Goal: Task Accomplishment & Management: Manage account settings

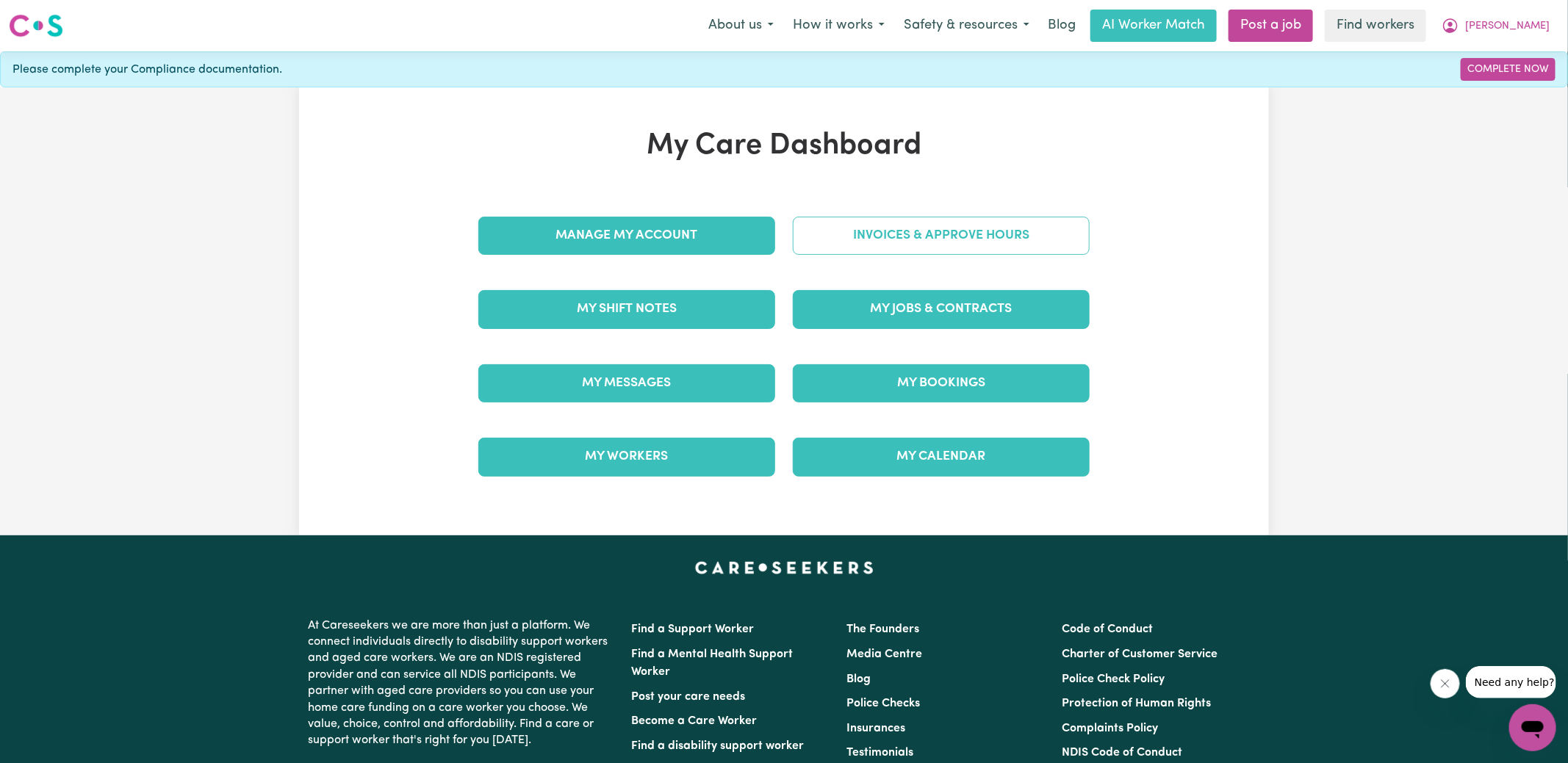
click at [823, 213] on div "Invoices & Approve Hours" at bounding box center [940, 236] width 314 height 74
click at [846, 238] on link "Invoices & Approve Hours" at bounding box center [940, 236] width 297 height 38
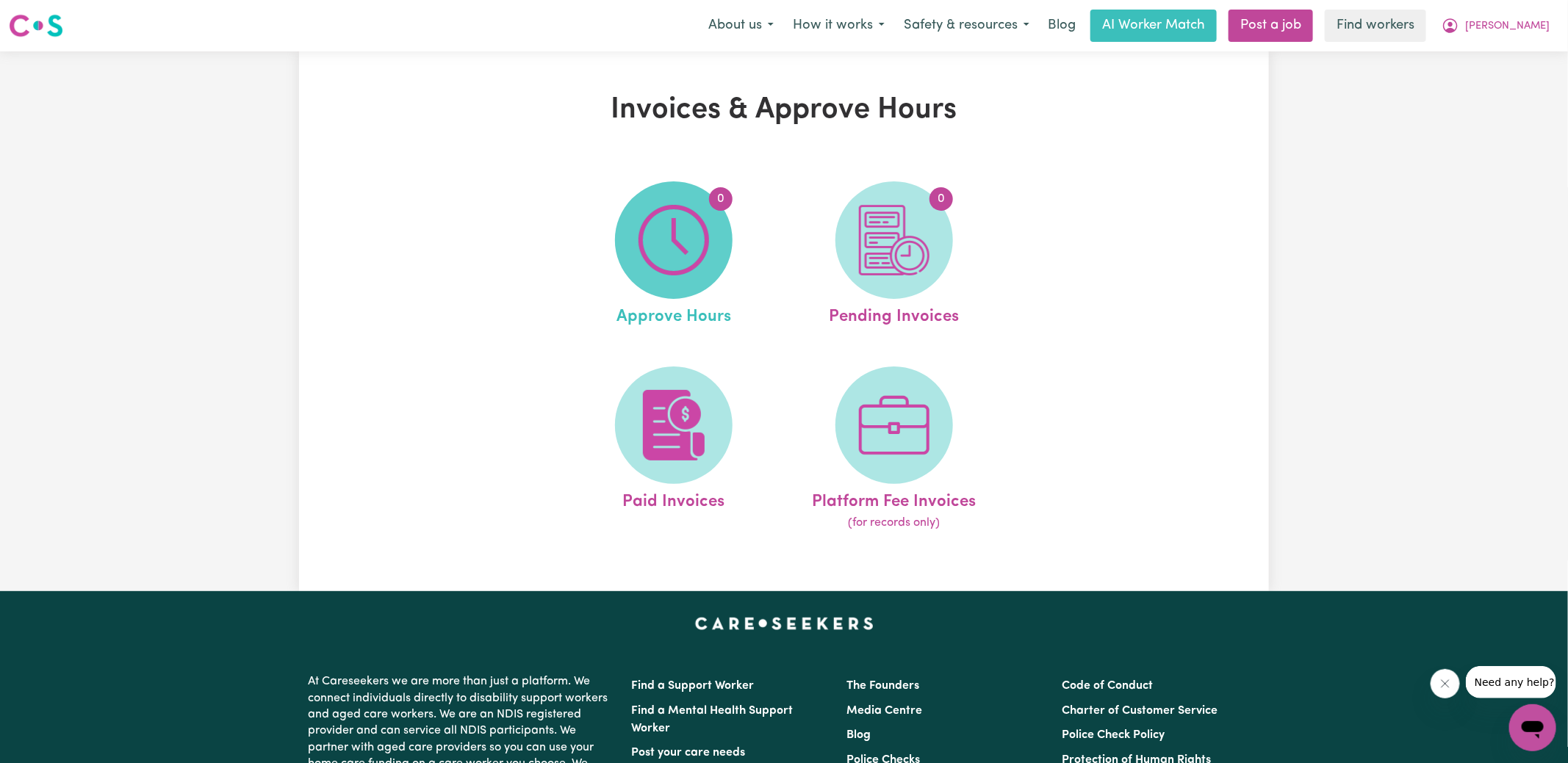
click at [720, 241] on span "0" at bounding box center [674, 241] width 118 height 118
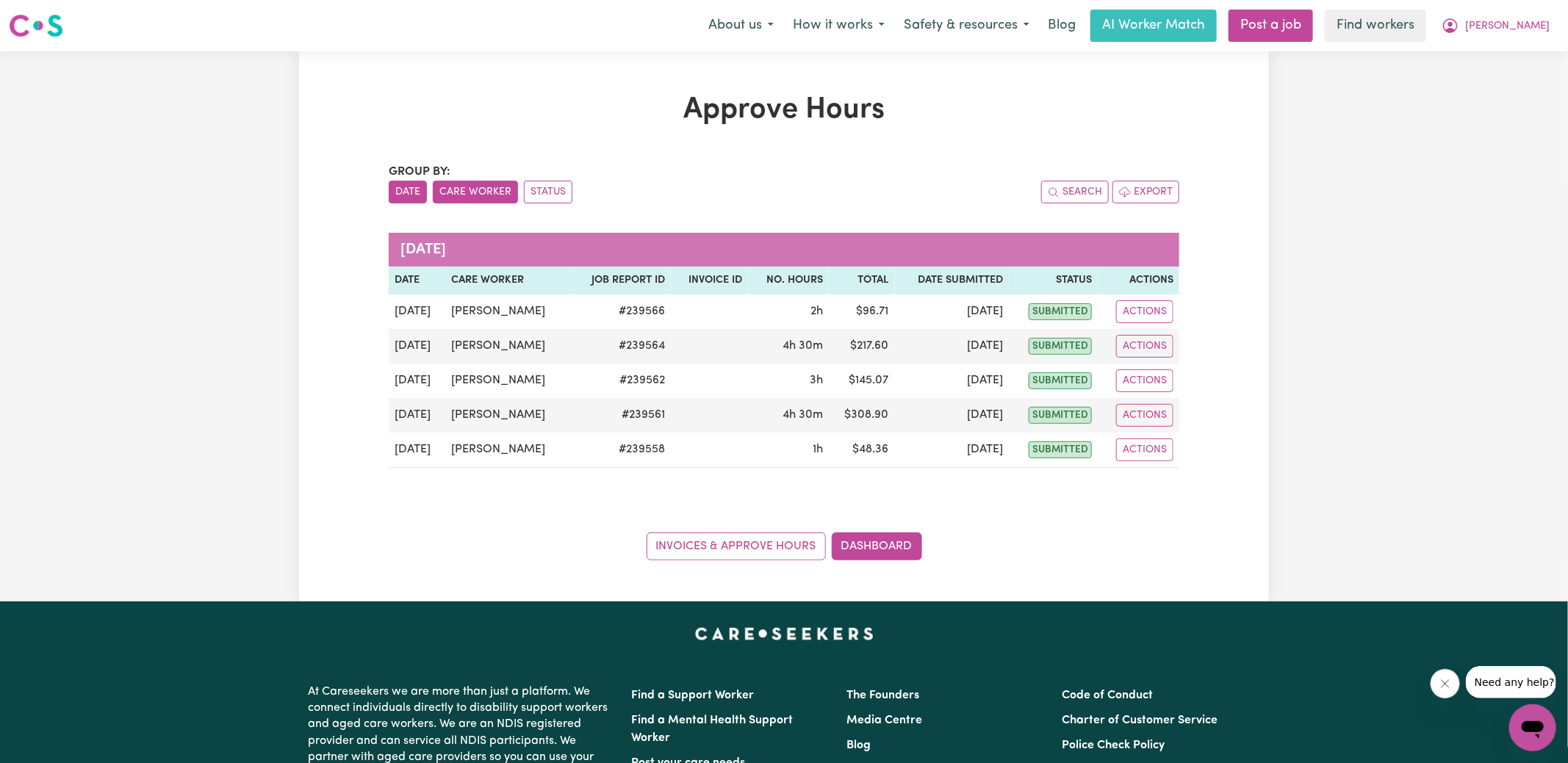
click at [460, 199] on button "Care Worker" at bounding box center [475, 192] width 85 height 23
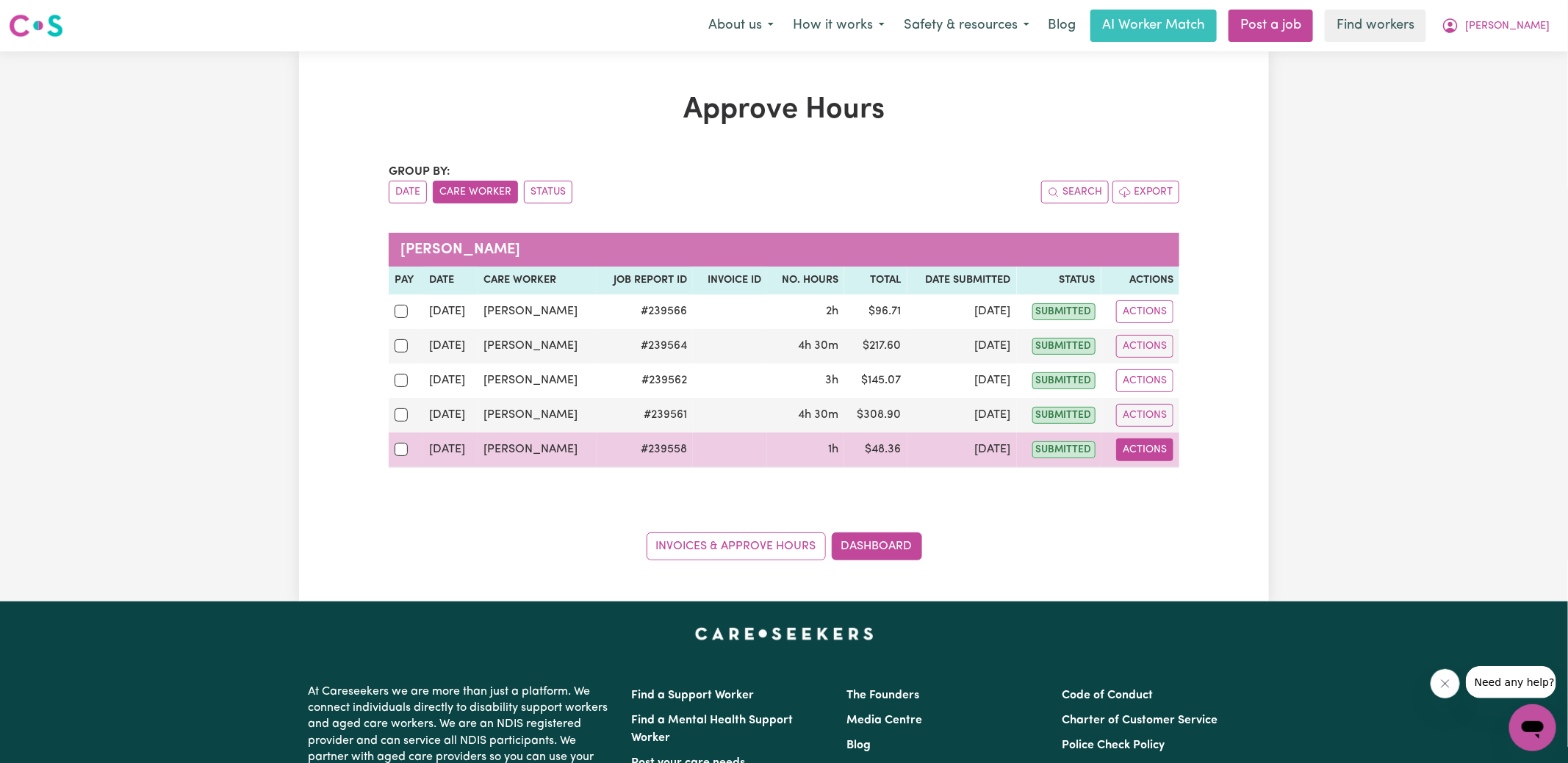
click at [1164, 448] on button "Actions" at bounding box center [1145, 450] width 57 height 23
drag, startPoint x: 1165, startPoint y: 457, endPoint x: 1171, endPoint y: 481, distance: 24.7
click at [1171, 481] on link "View Job Report" at bounding box center [1182, 483] width 126 height 29
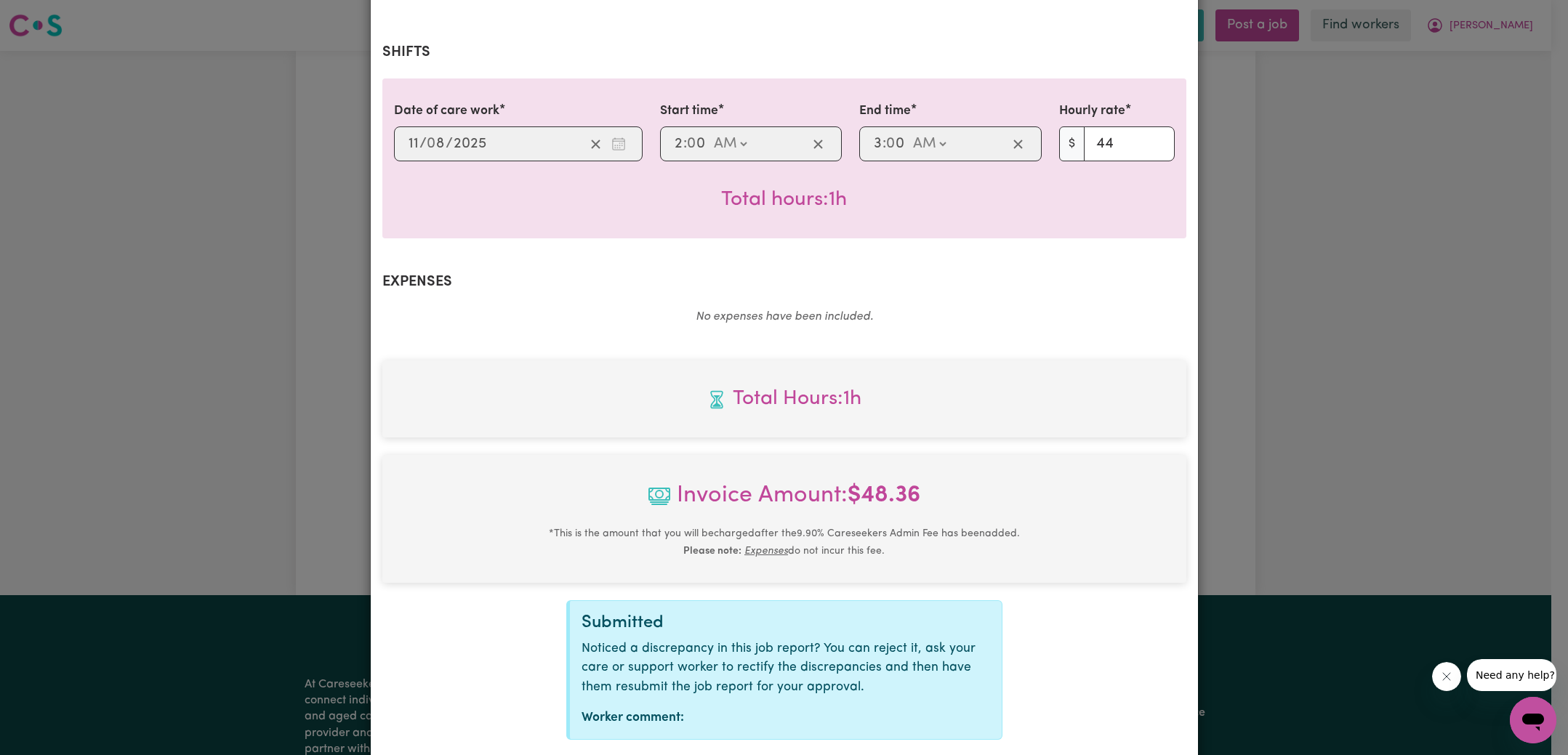
scroll to position [363, 0]
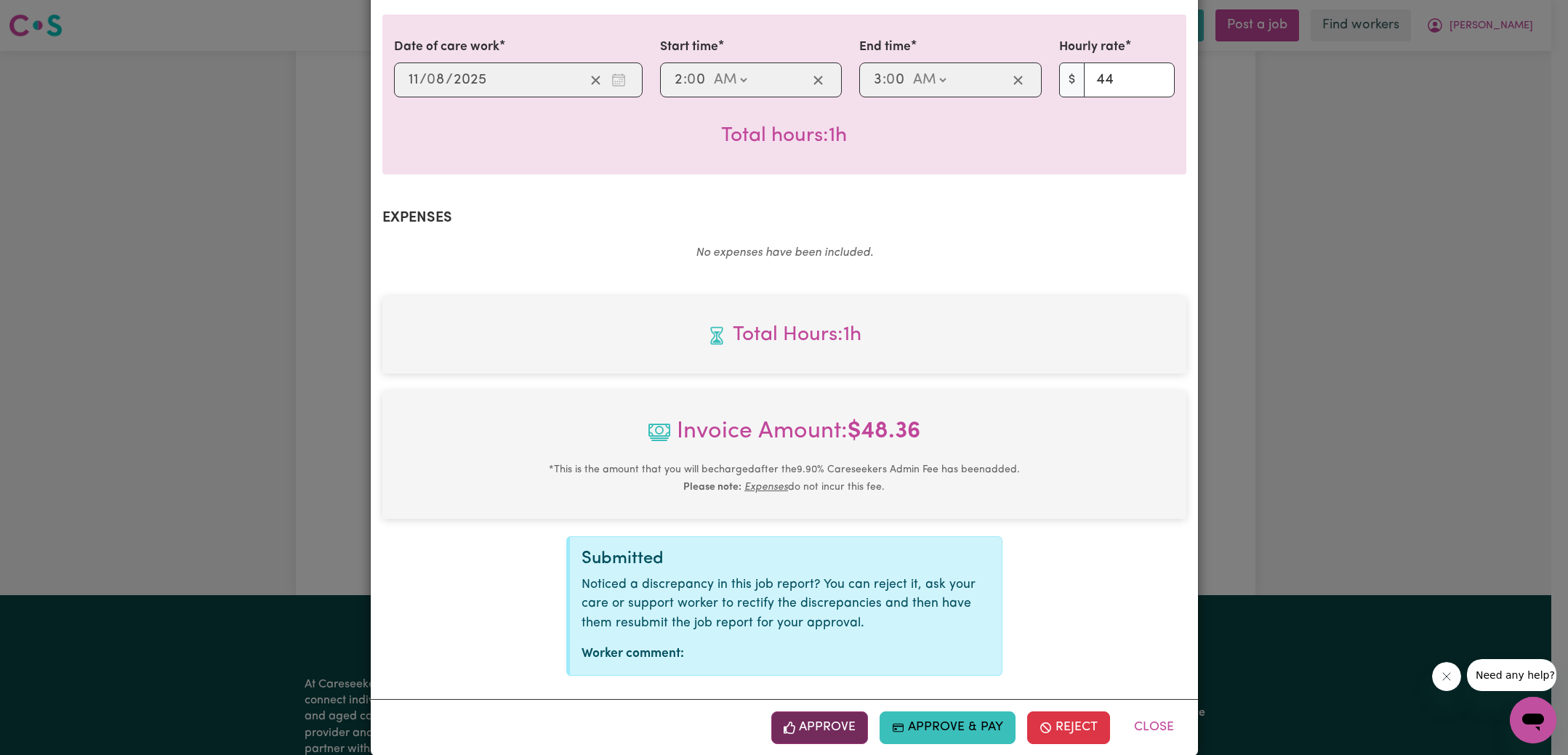
click at [839, 711] on button "Approve" at bounding box center [820, 727] width 98 height 32
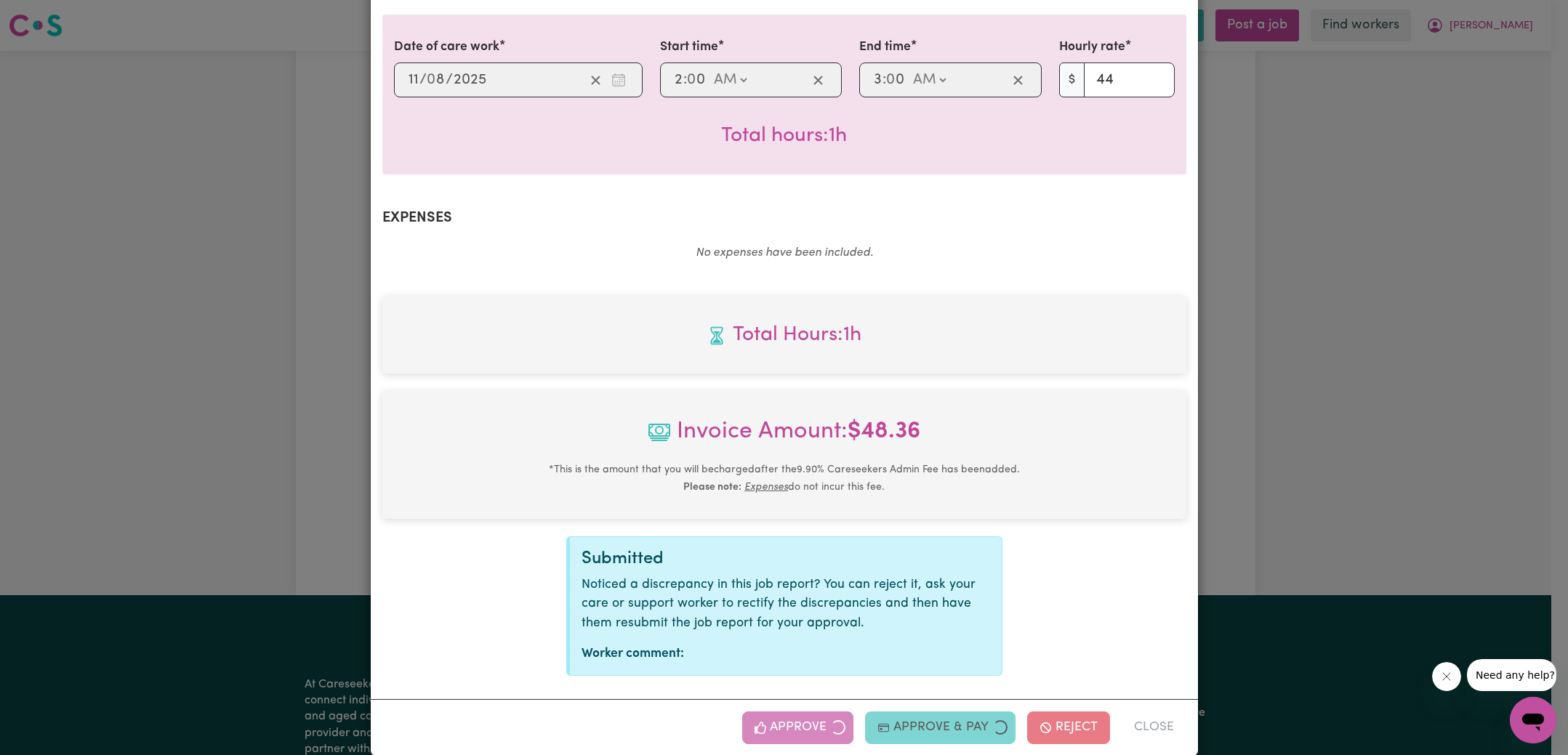
click at [1262, 387] on div "Job Report # 239558 - [PERSON_NAME] Summary Job report # 239558 Client name: [P…" at bounding box center [784, 377] width 1568 height 755
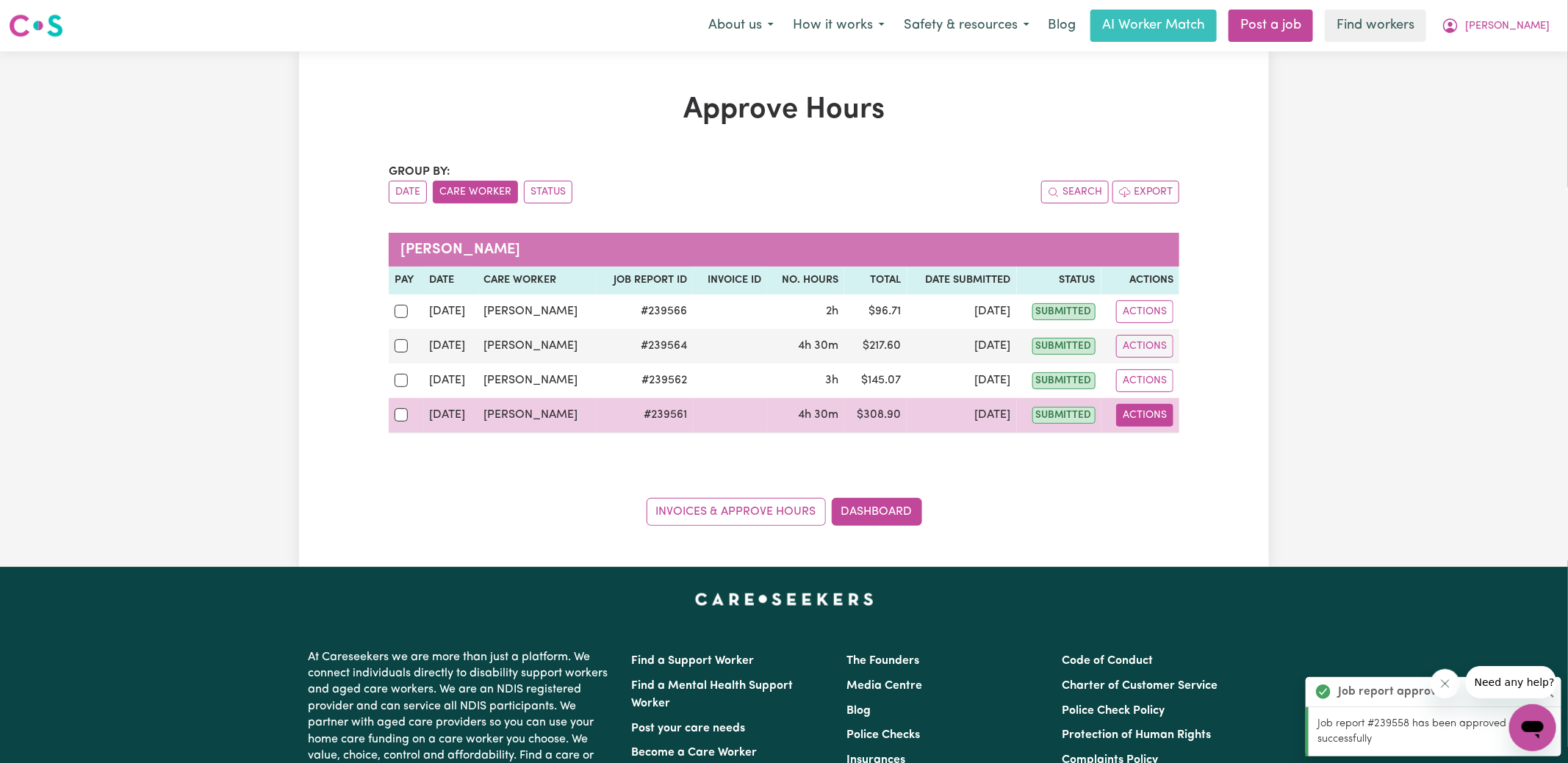
click at [1143, 414] on button "Actions" at bounding box center [1145, 415] width 57 height 23
click at [1191, 451] on link "View Job Report" at bounding box center [1182, 449] width 126 height 29
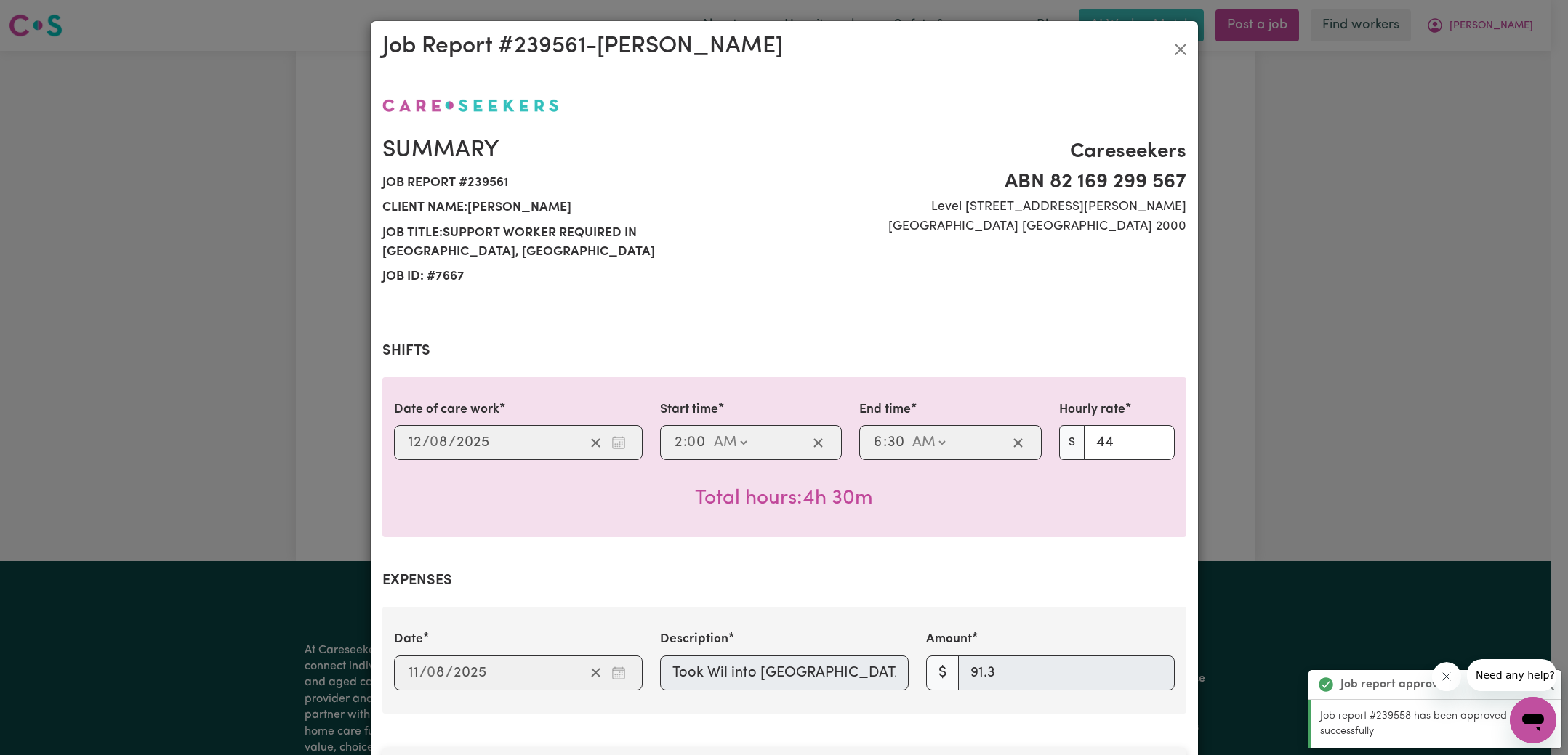
scroll to position [452, 0]
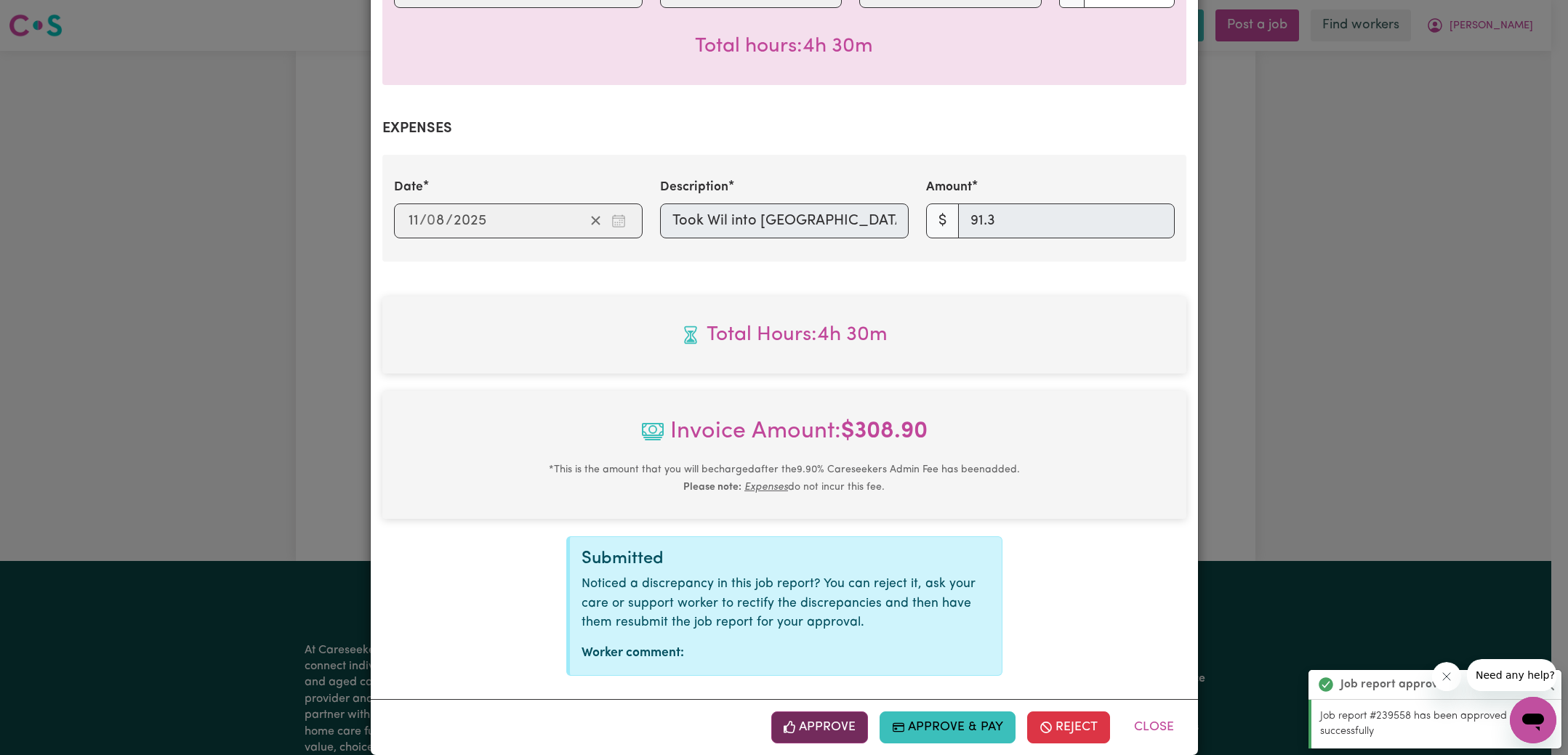
click at [854, 711] on button "Approve" at bounding box center [820, 727] width 98 height 32
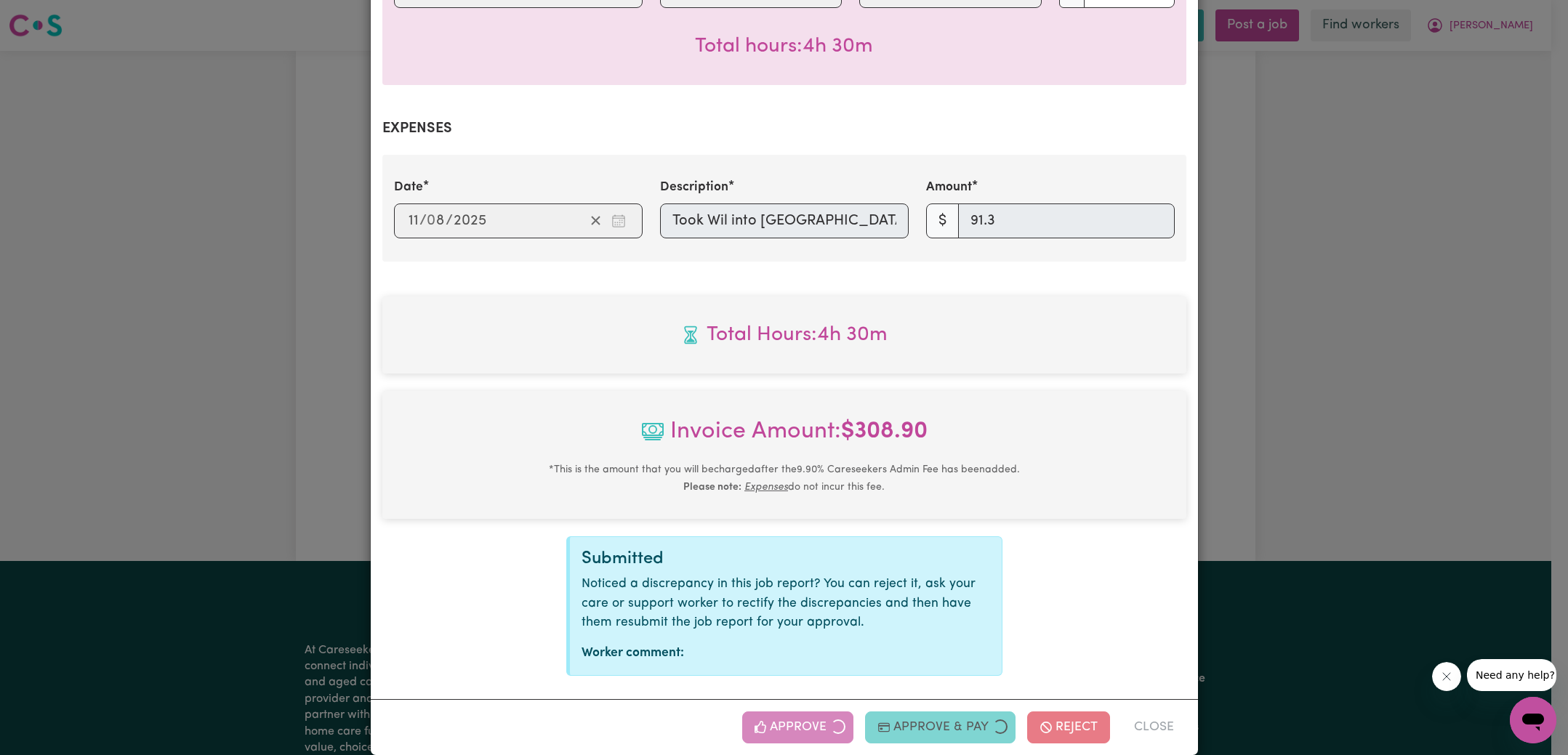
click at [1307, 444] on div "Job Report # 239561 - [PERSON_NAME] Summary Job report # 239561 Client name: [P…" at bounding box center [784, 377] width 1568 height 755
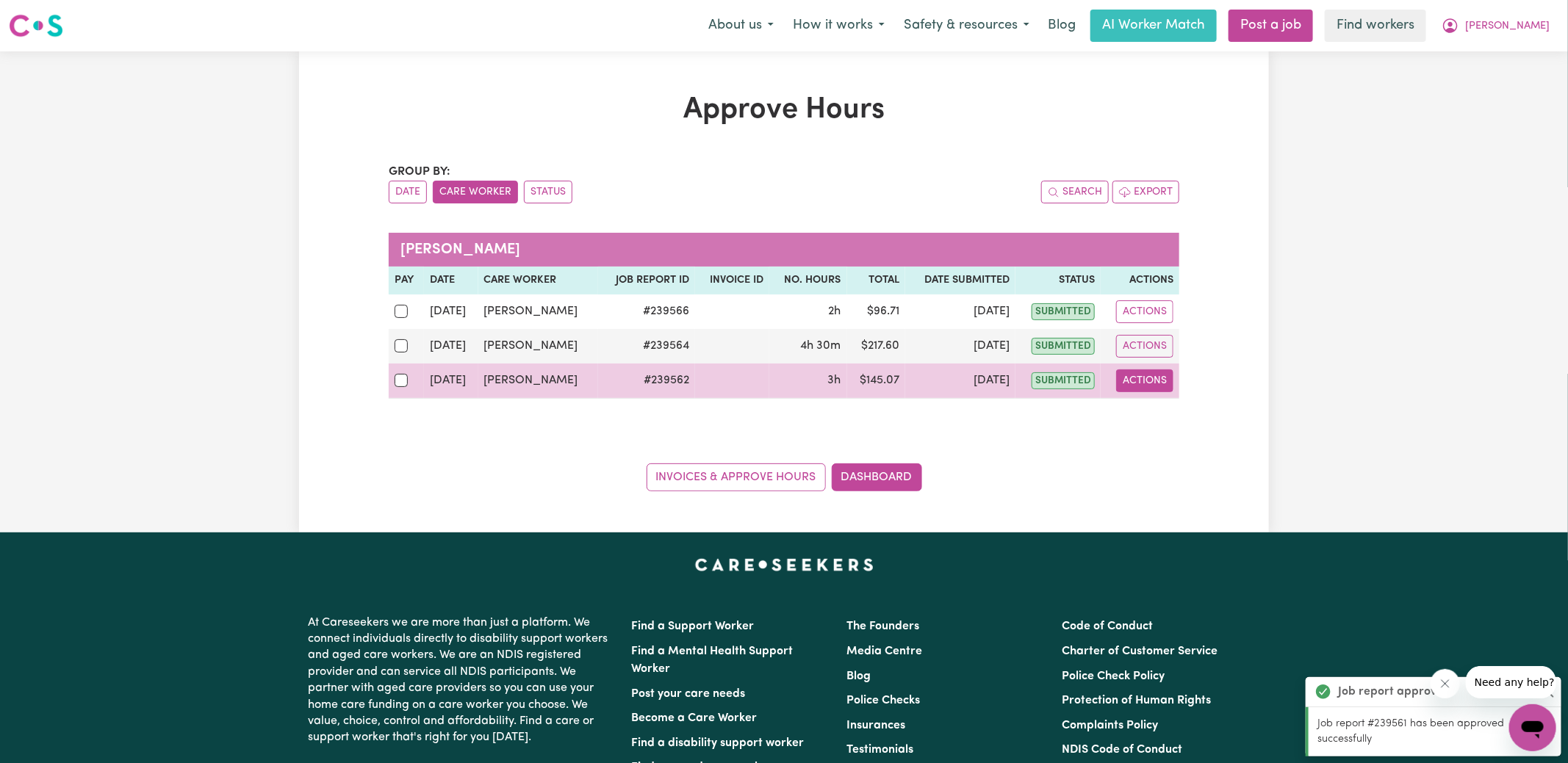
click at [1143, 378] on button "Actions" at bounding box center [1145, 380] width 57 height 23
click at [1168, 414] on link "View Job Report" at bounding box center [1182, 414] width 126 height 29
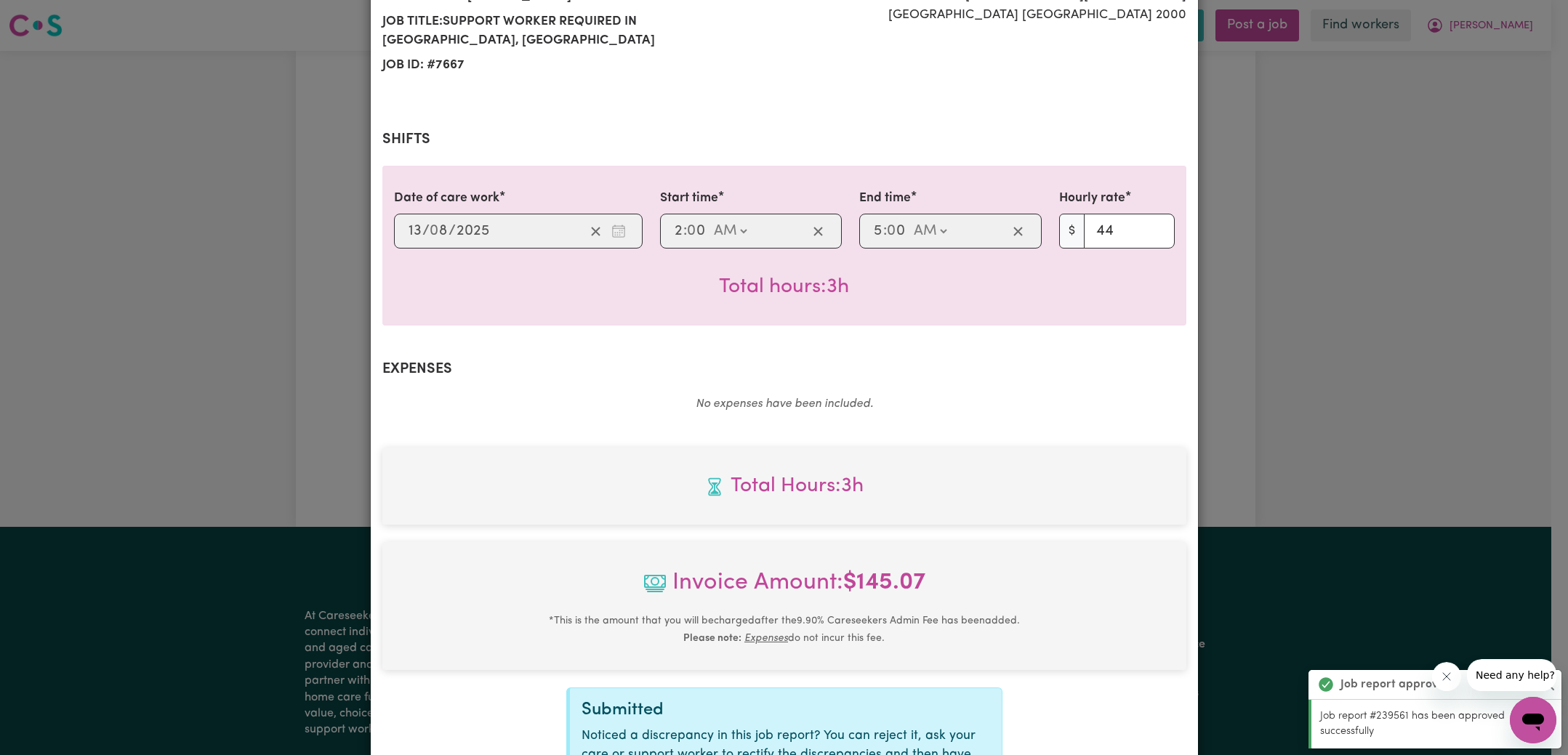
scroll to position [363, 0]
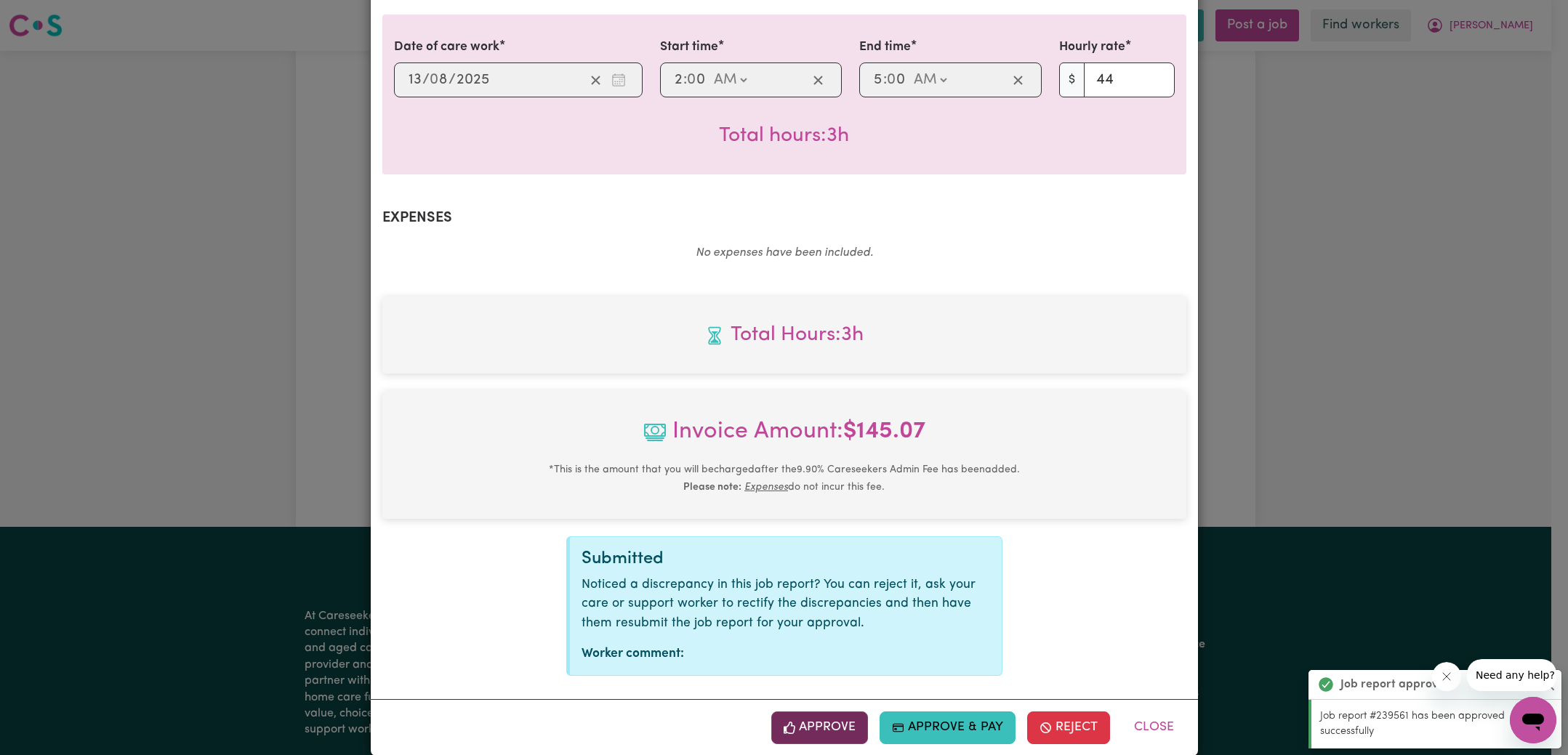
click at [830, 711] on button "Approve" at bounding box center [820, 727] width 98 height 32
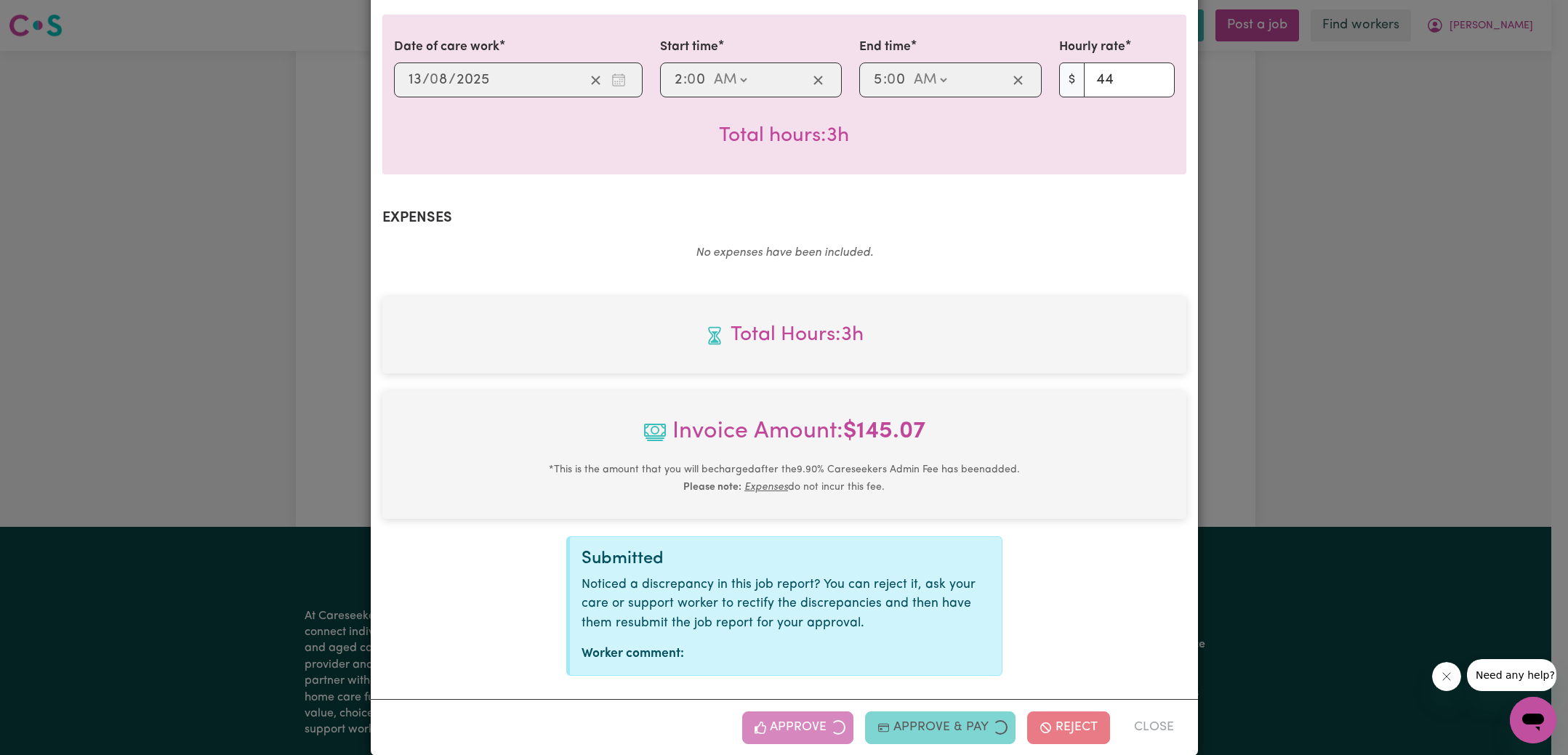
click at [1229, 392] on div "Job Report # 239562 - [PERSON_NAME] Summary Job report # 239562 Client name: [P…" at bounding box center [784, 377] width 1568 height 755
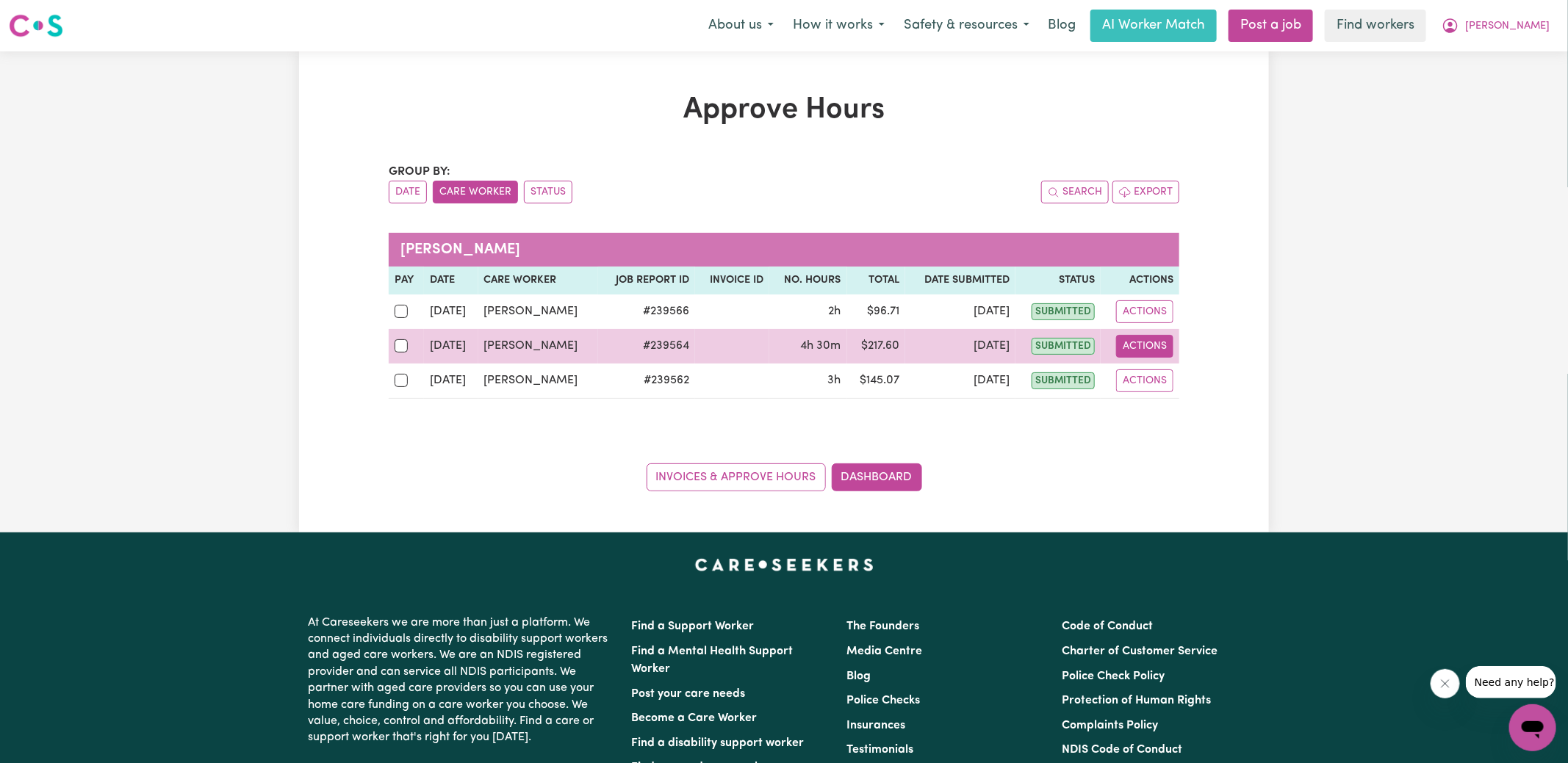
click at [1148, 343] on button "Actions" at bounding box center [1145, 346] width 57 height 23
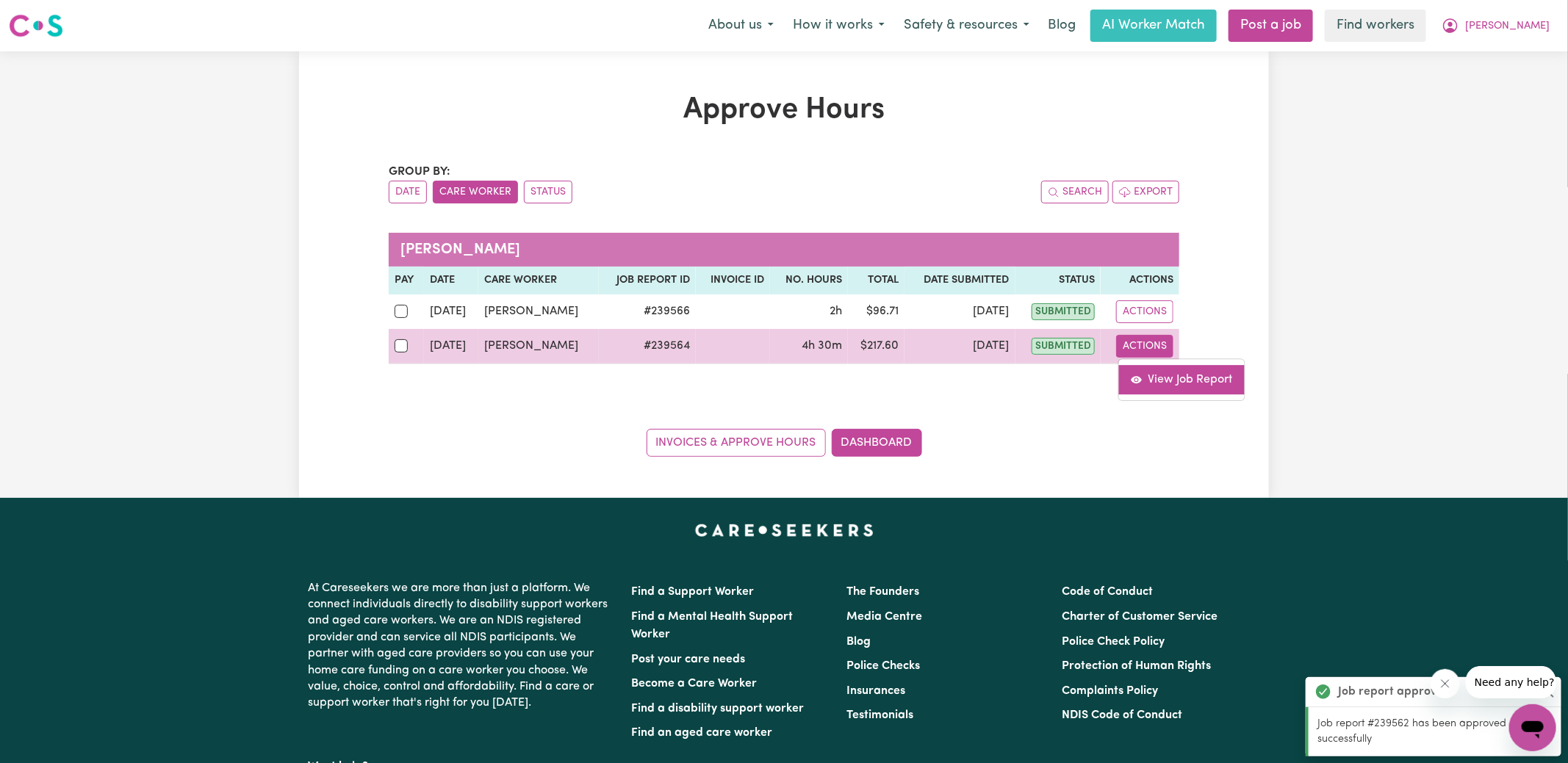
click at [1159, 371] on link "View Job Report" at bounding box center [1182, 380] width 126 height 29
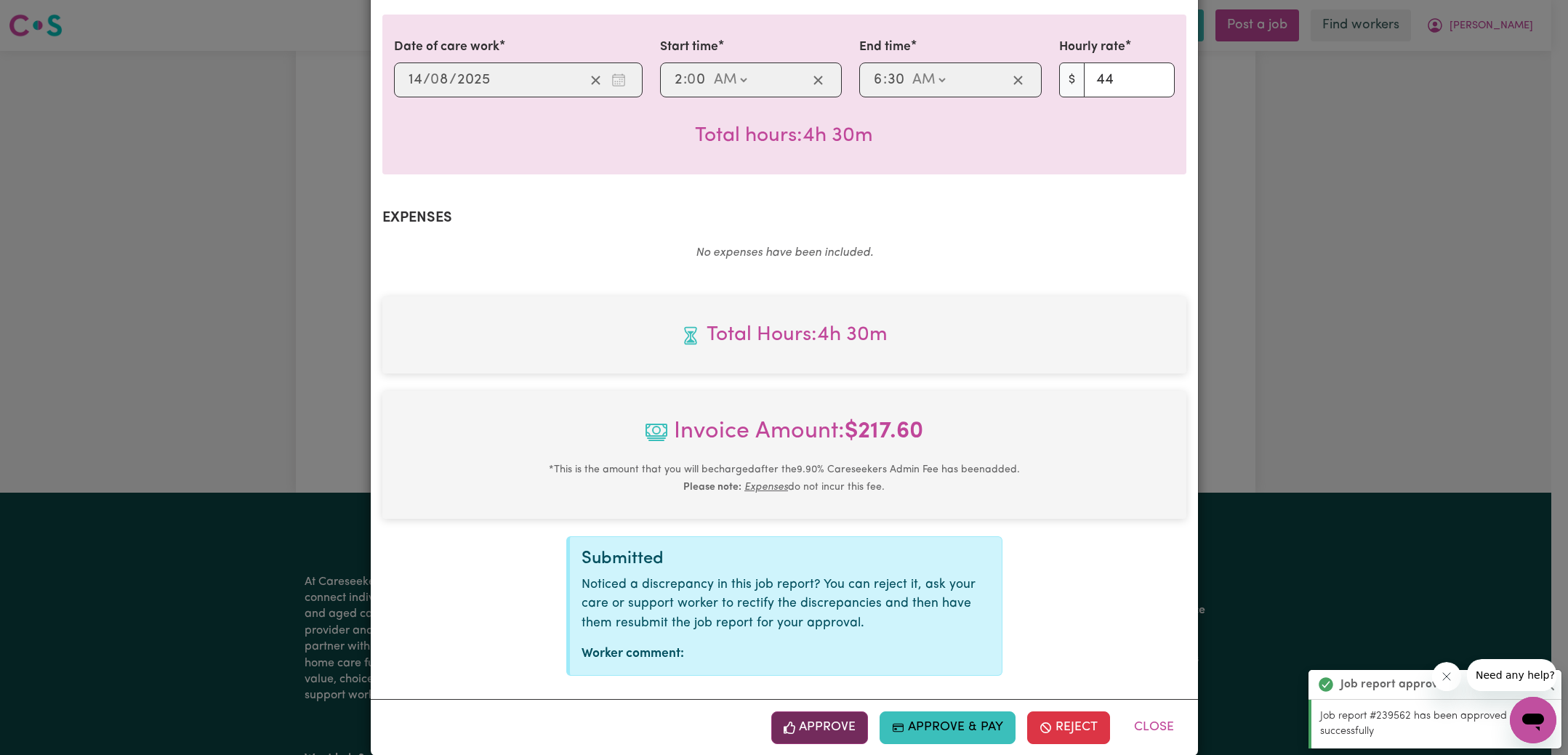
click at [843, 711] on button "Approve" at bounding box center [820, 727] width 98 height 32
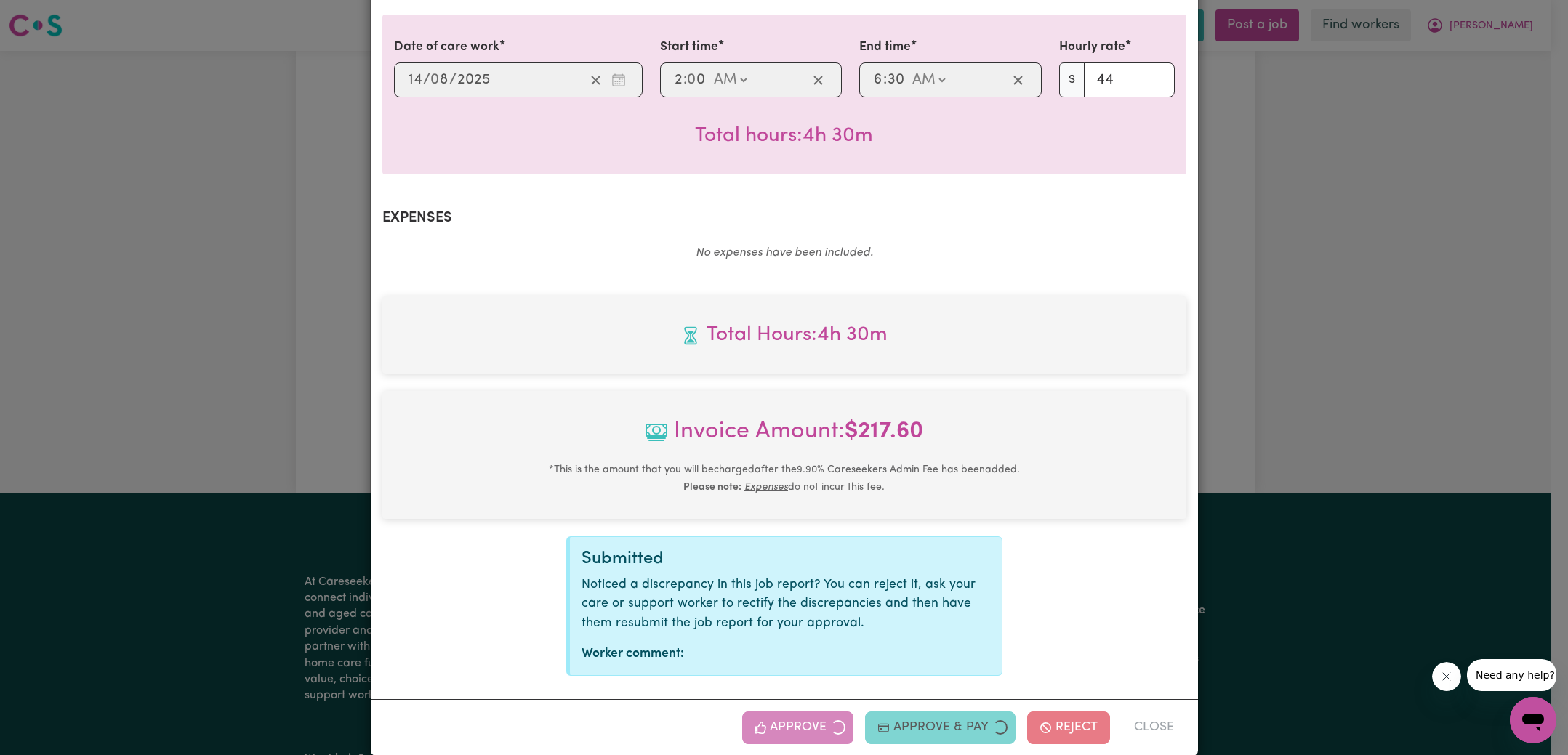
click at [1268, 385] on div "Job Report # 239564 - [PERSON_NAME] Summary Job report # 239564 Client name: [P…" at bounding box center [784, 377] width 1568 height 755
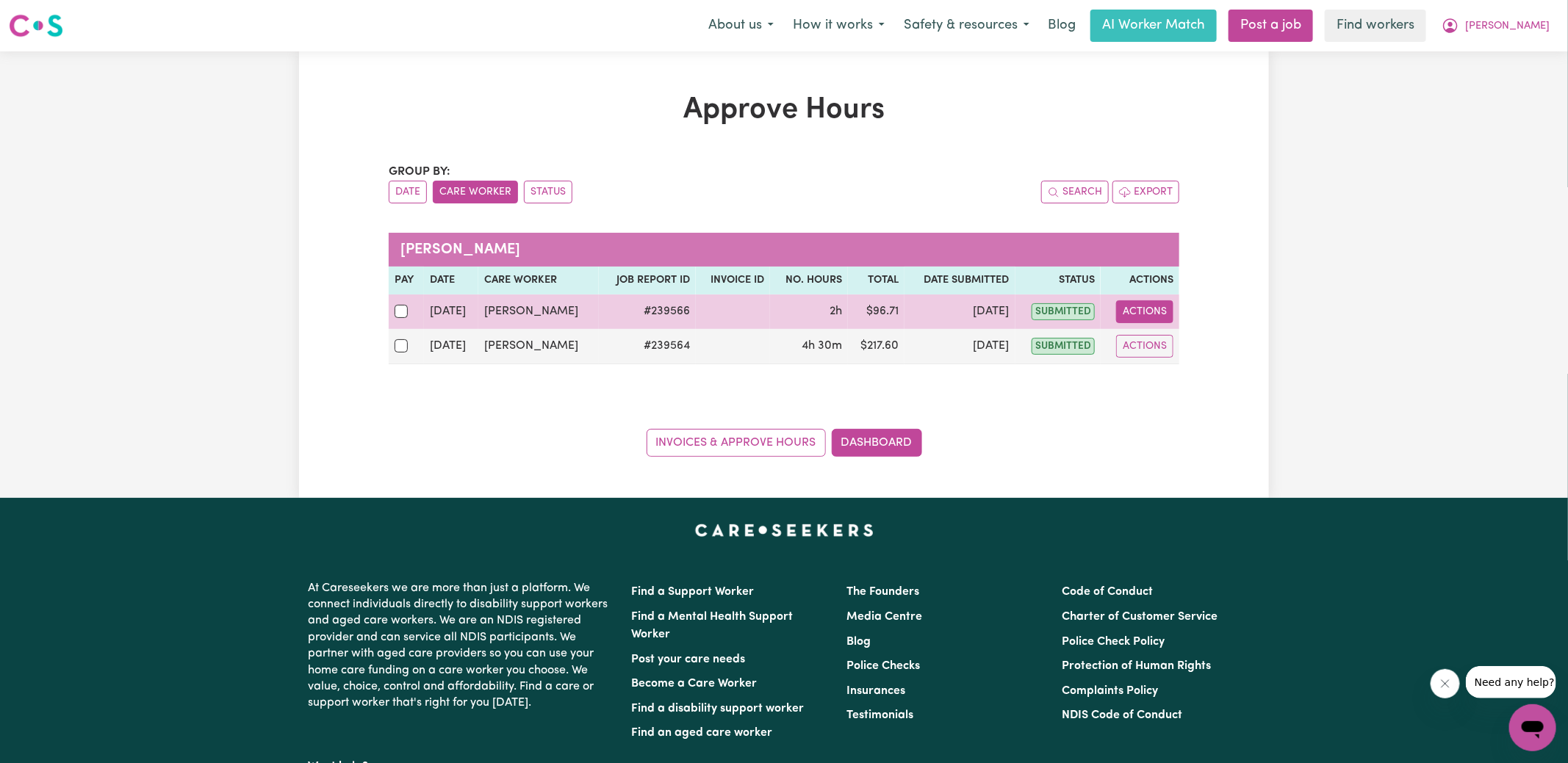
click at [1134, 310] on button "Actions" at bounding box center [1145, 311] width 57 height 23
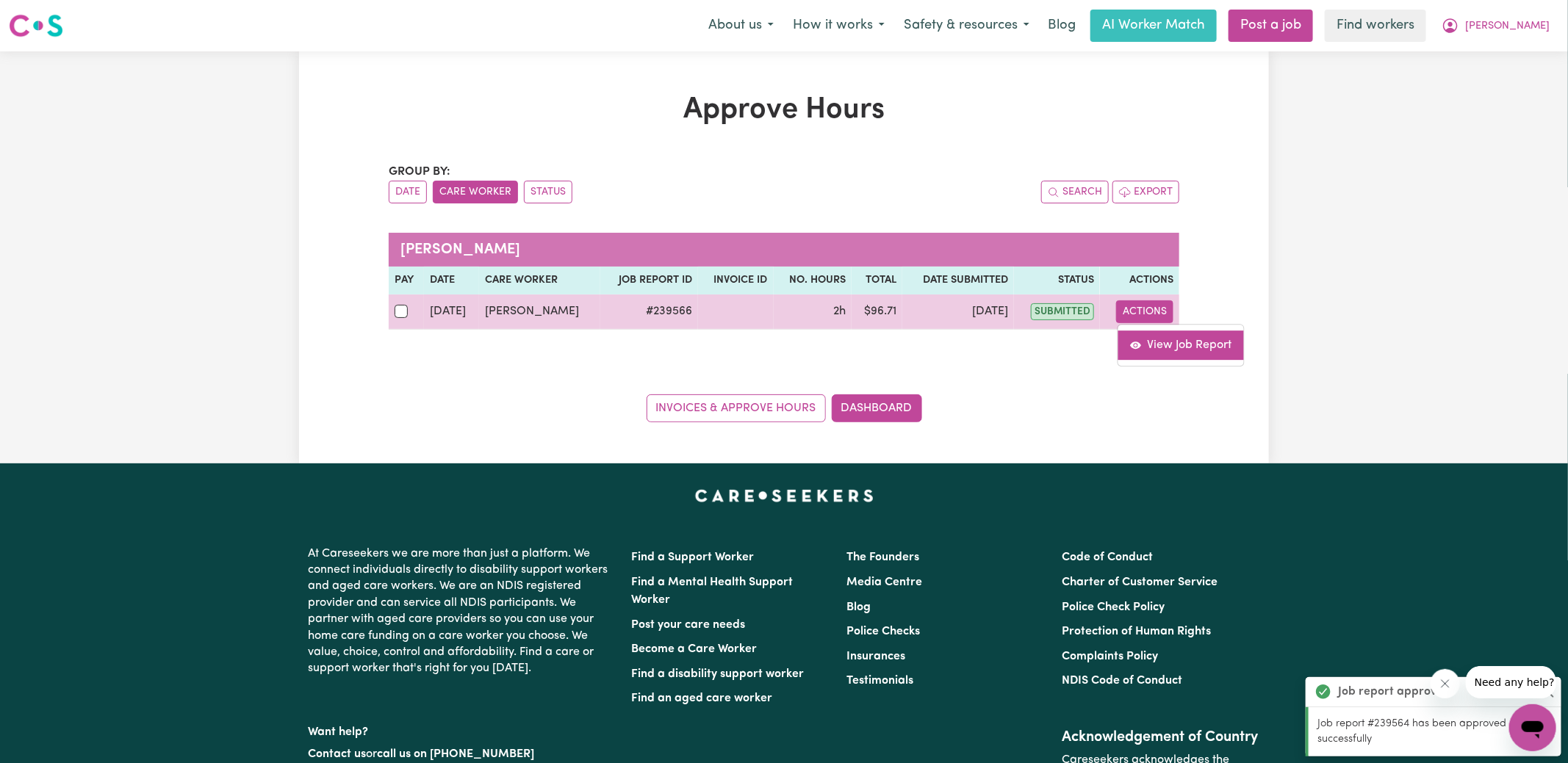
click at [1152, 340] on link "View Job Report" at bounding box center [1181, 345] width 126 height 29
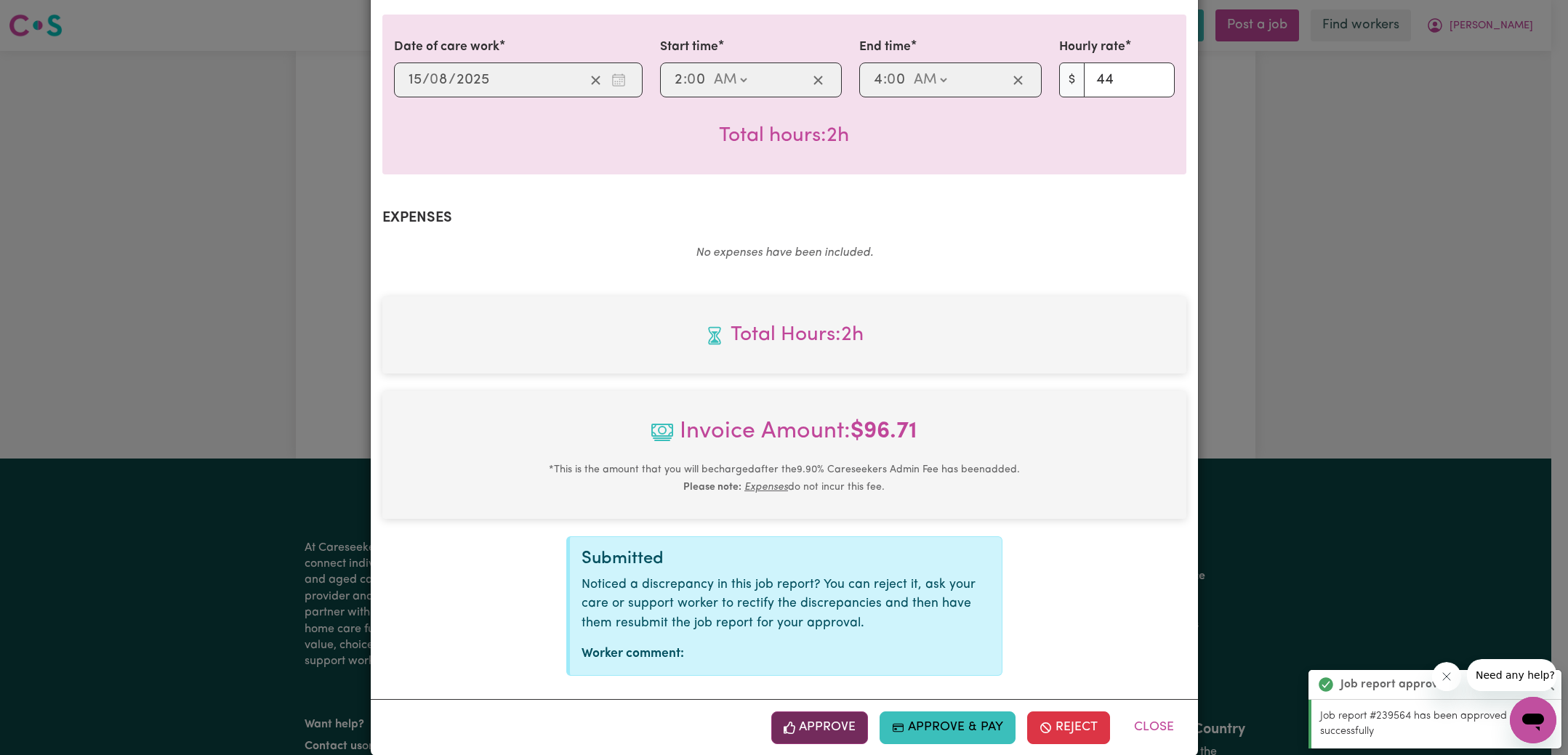
click at [831, 711] on button "Approve" at bounding box center [820, 727] width 98 height 32
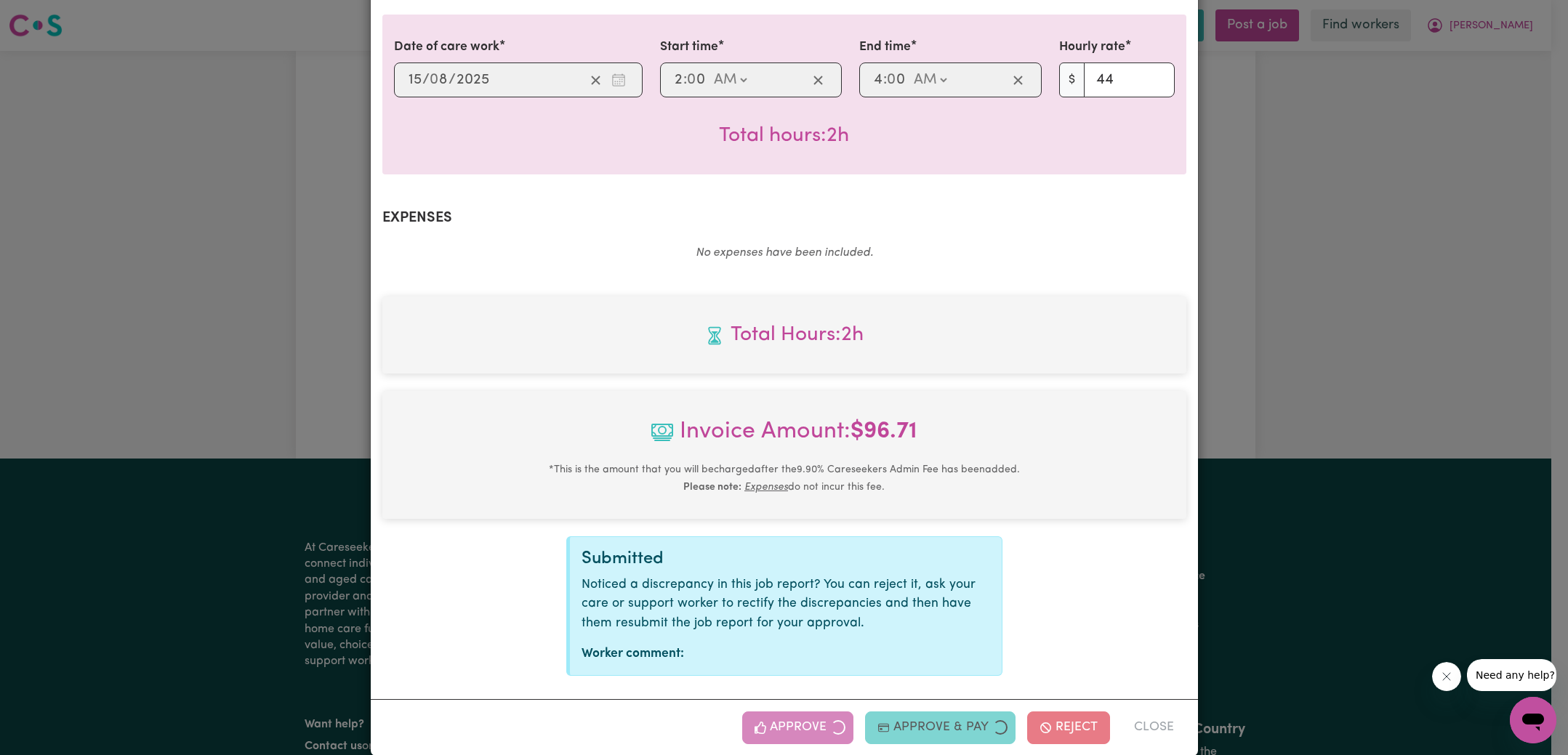
click at [1233, 402] on div "Job Report # 239566 - [PERSON_NAME] Summary Job report # 239566 Client name: [P…" at bounding box center [784, 377] width 1568 height 755
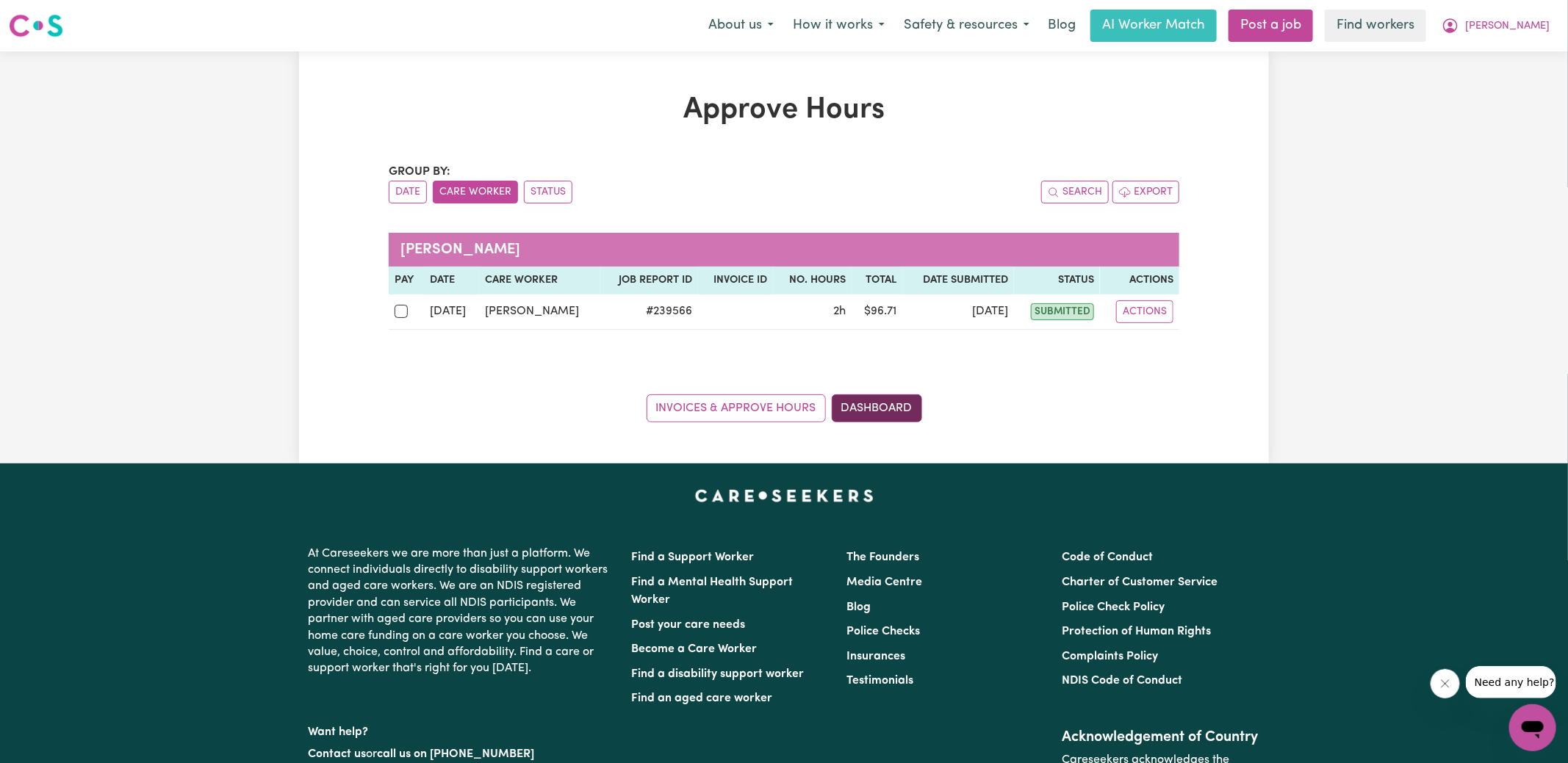
click at [899, 415] on link "Dashboard" at bounding box center [876, 408] width 91 height 28
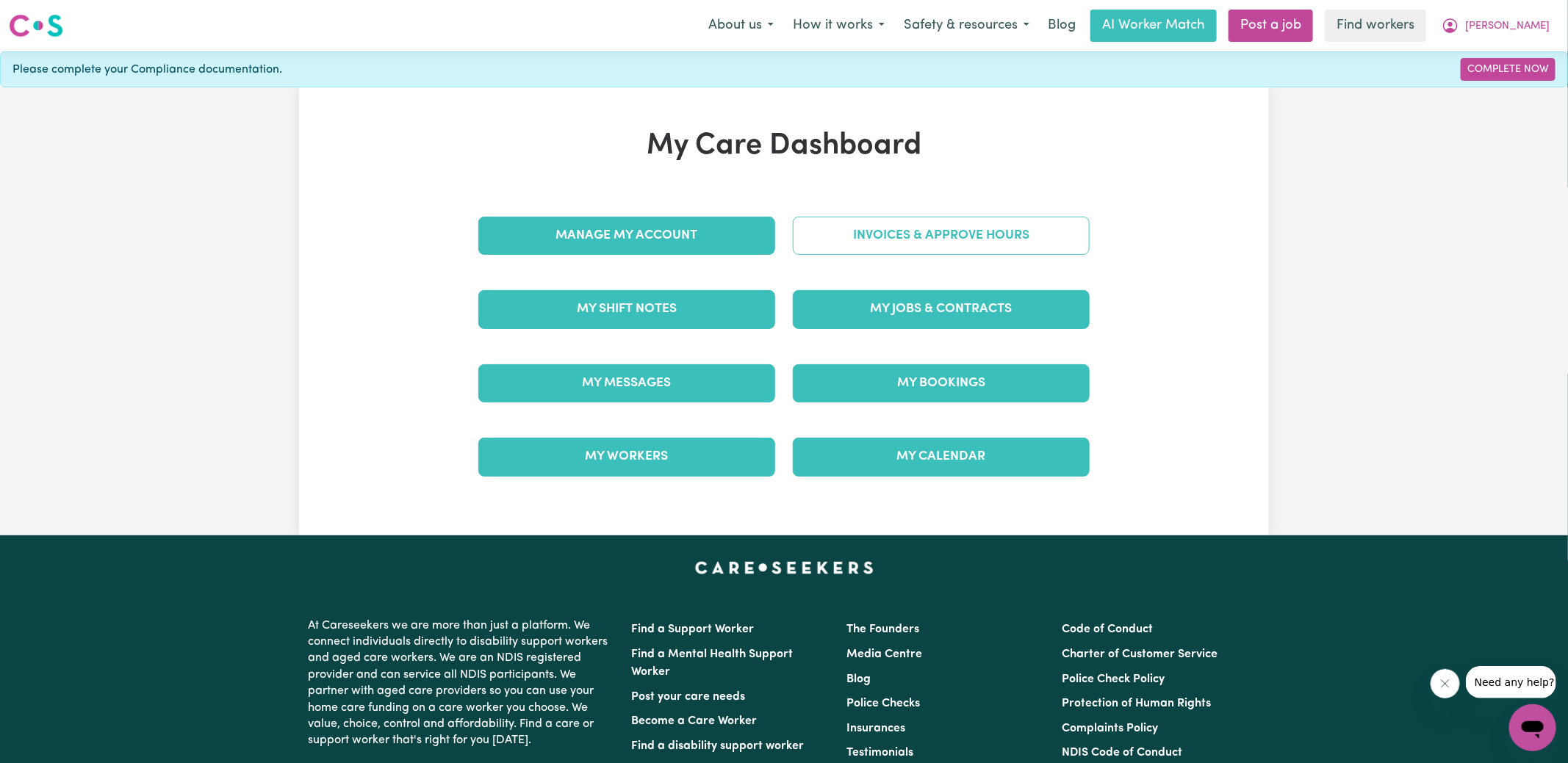
click at [903, 238] on link "Invoices & Approve Hours" at bounding box center [940, 236] width 297 height 38
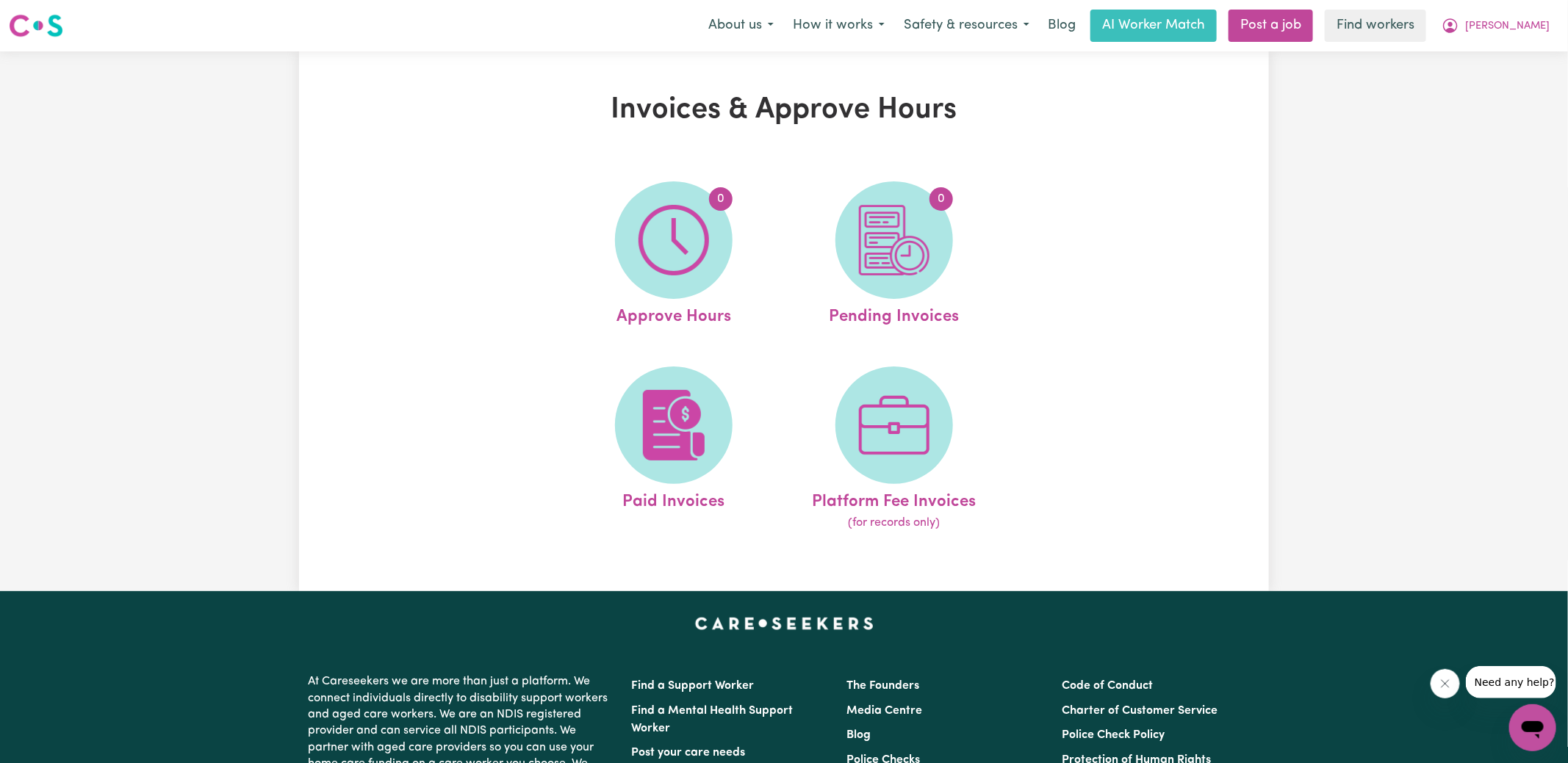
click at [903, 238] on img at bounding box center [894, 241] width 71 height 71
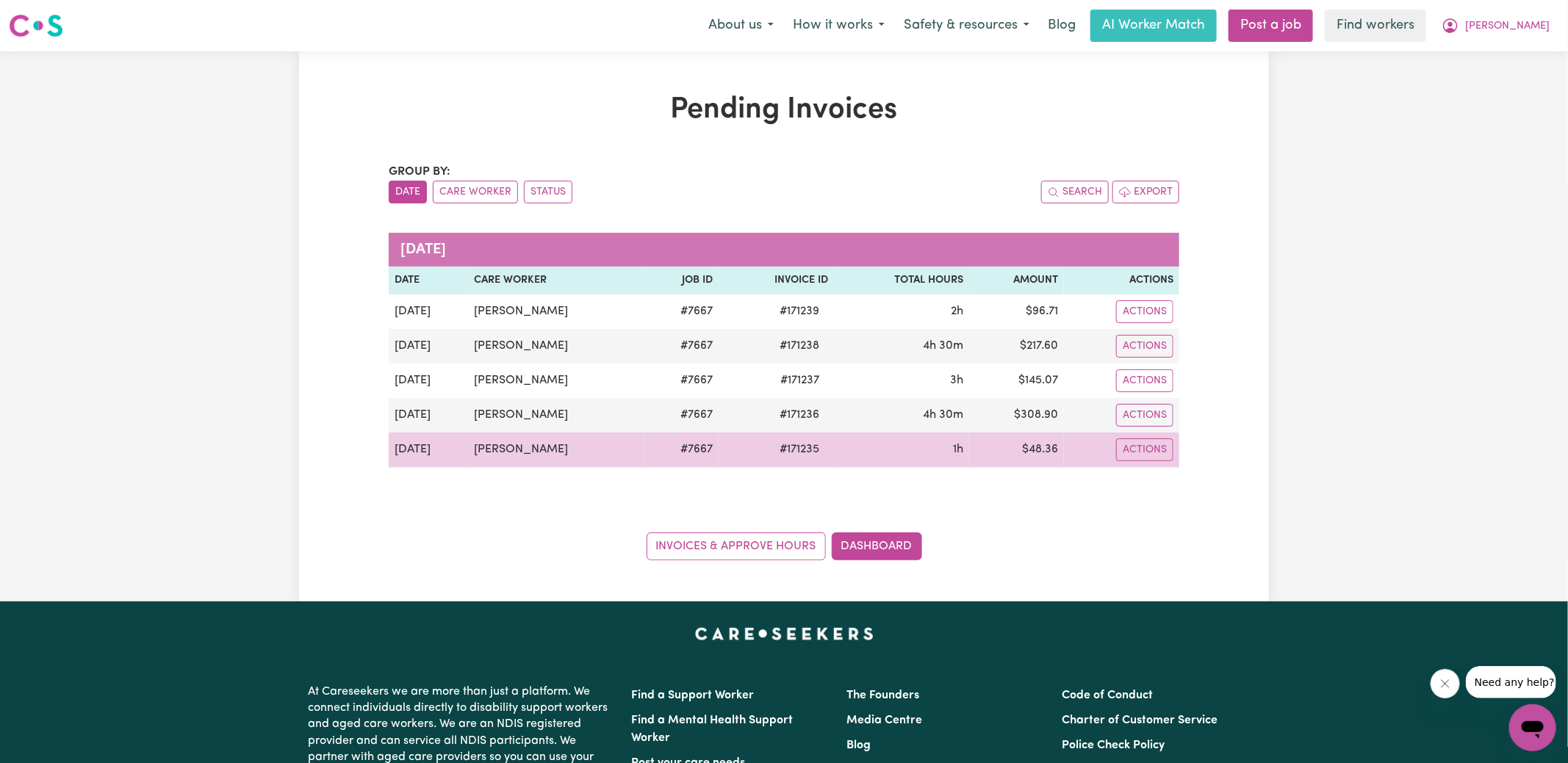
click at [793, 447] on span "# 171235" at bounding box center [799, 450] width 57 height 18
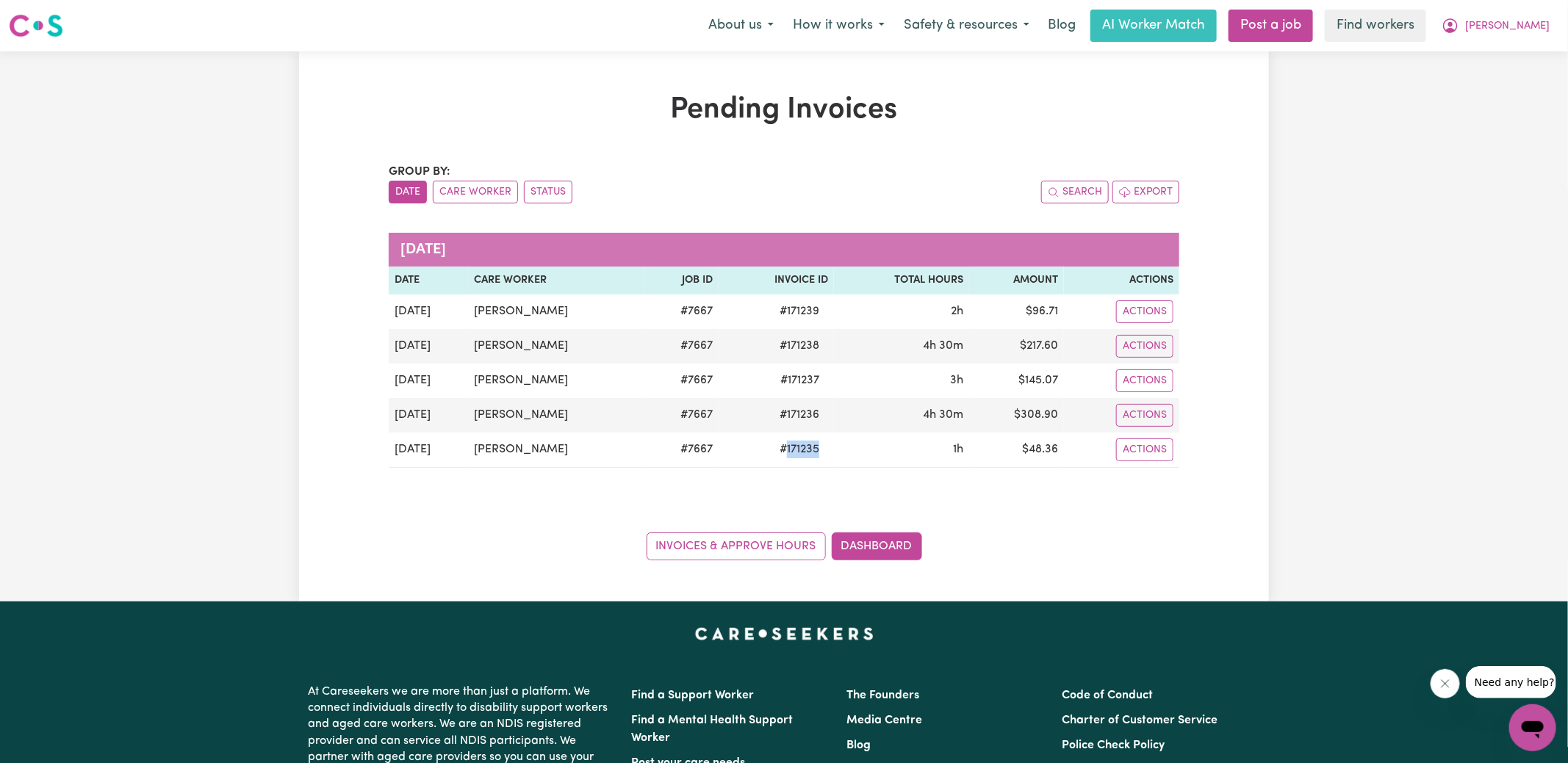
copy span "171235"
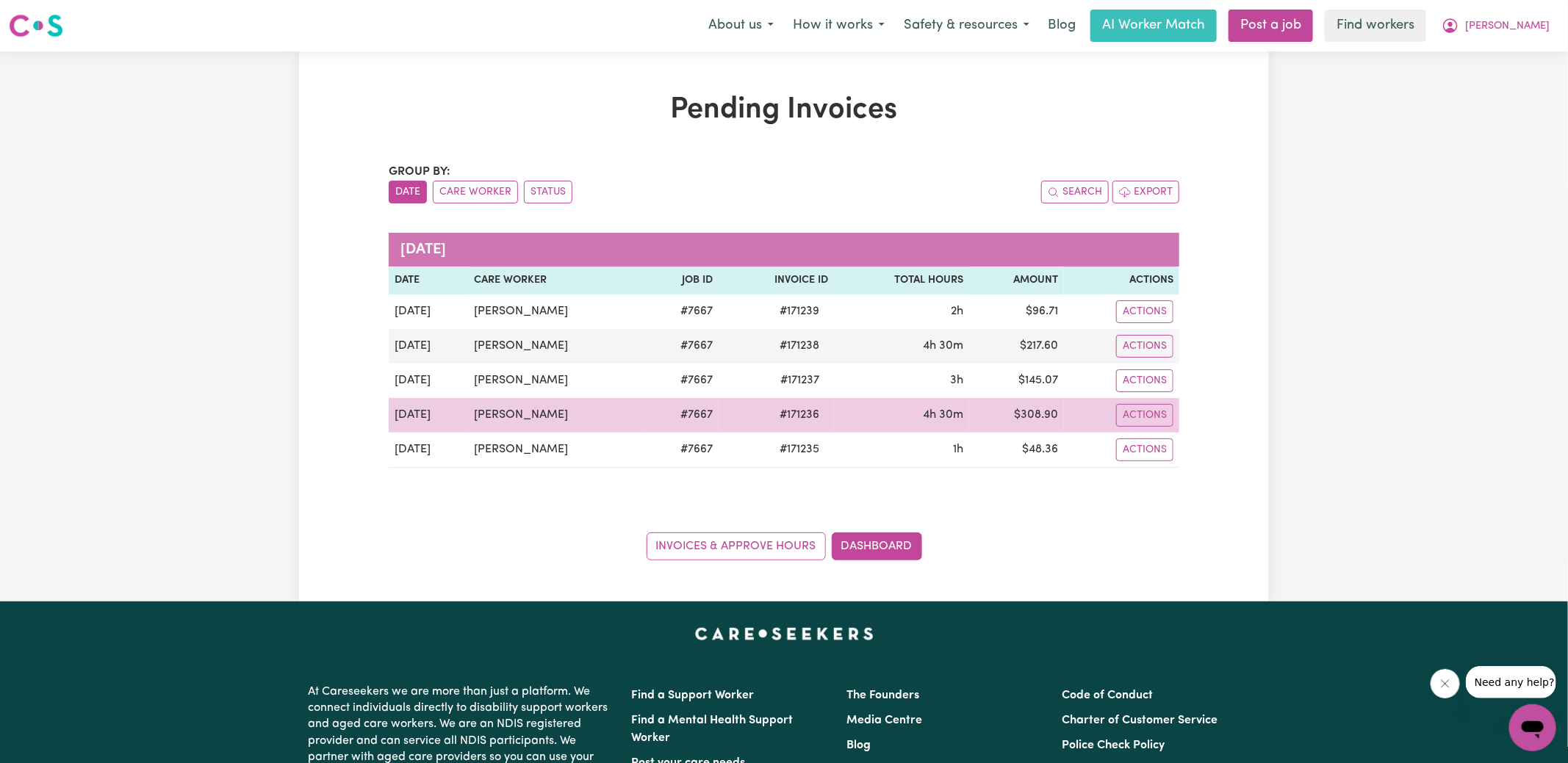
click at [789, 411] on span "# 171236" at bounding box center [799, 415] width 57 height 18
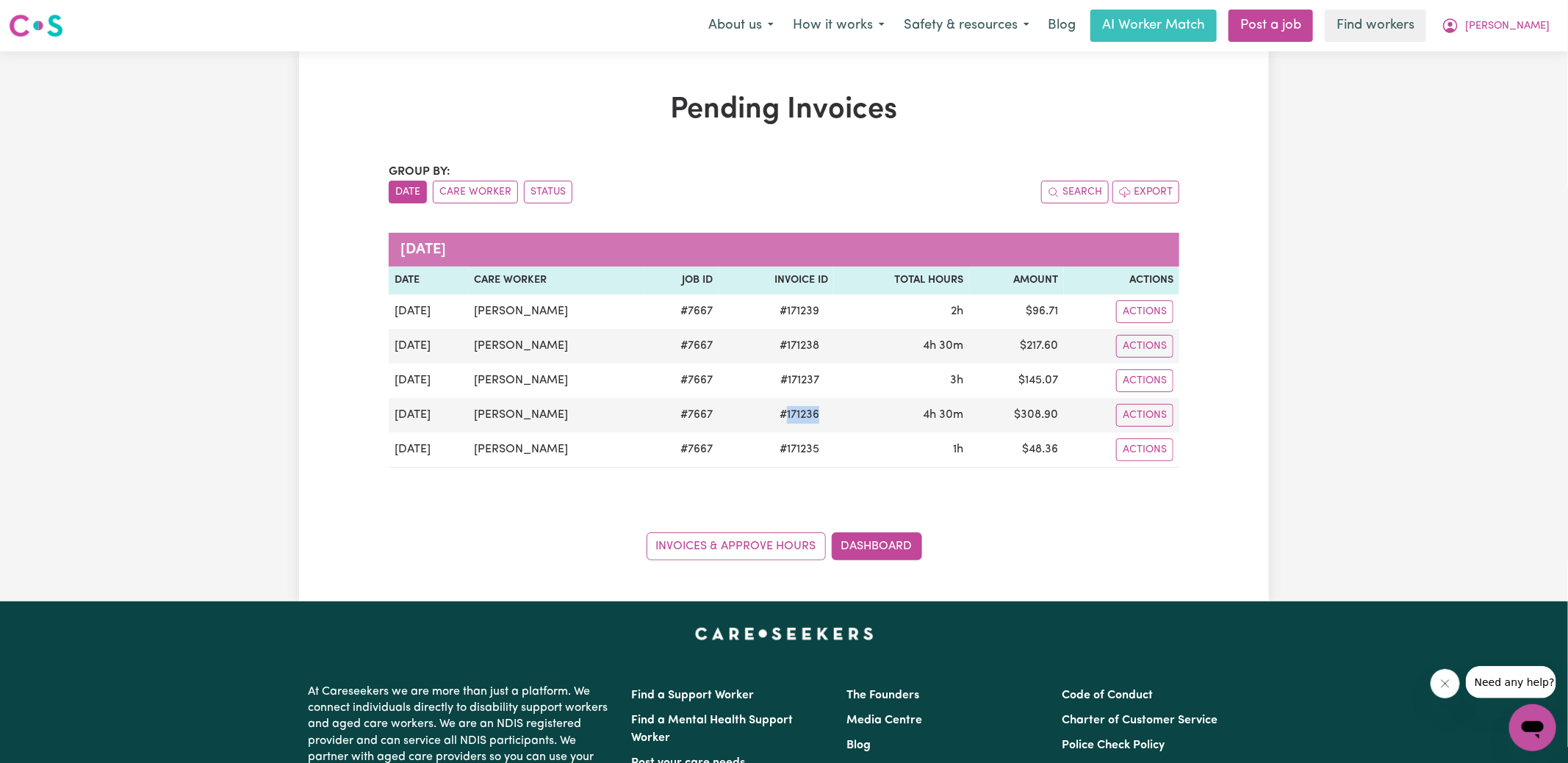
copy span "171236"
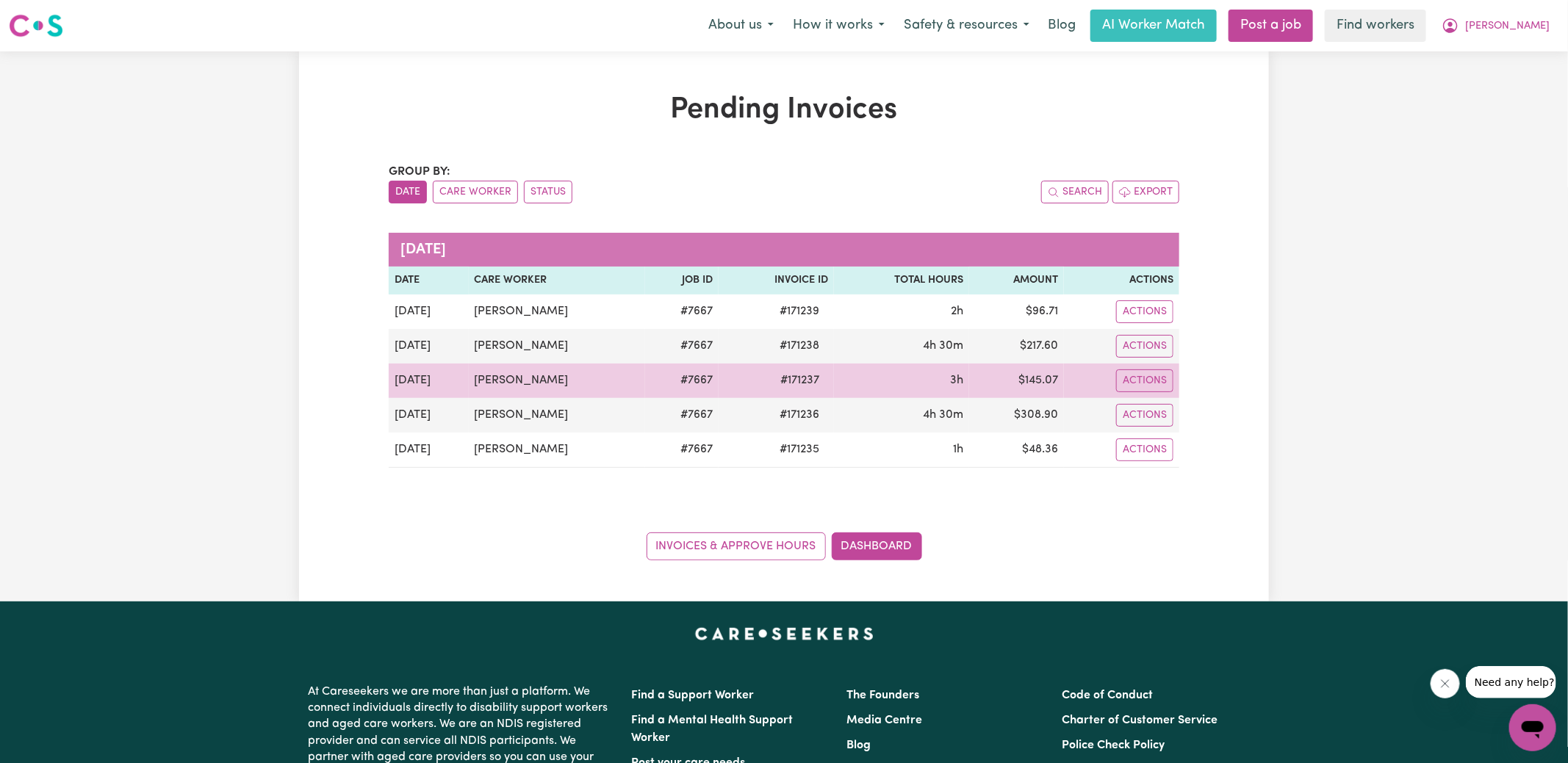
click at [792, 372] on span "# 171237" at bounding box center [799, 380] width 57 height 18
click at [795, 378] on span "# 171237" at bounding box center [799, 380] width 57 height 18
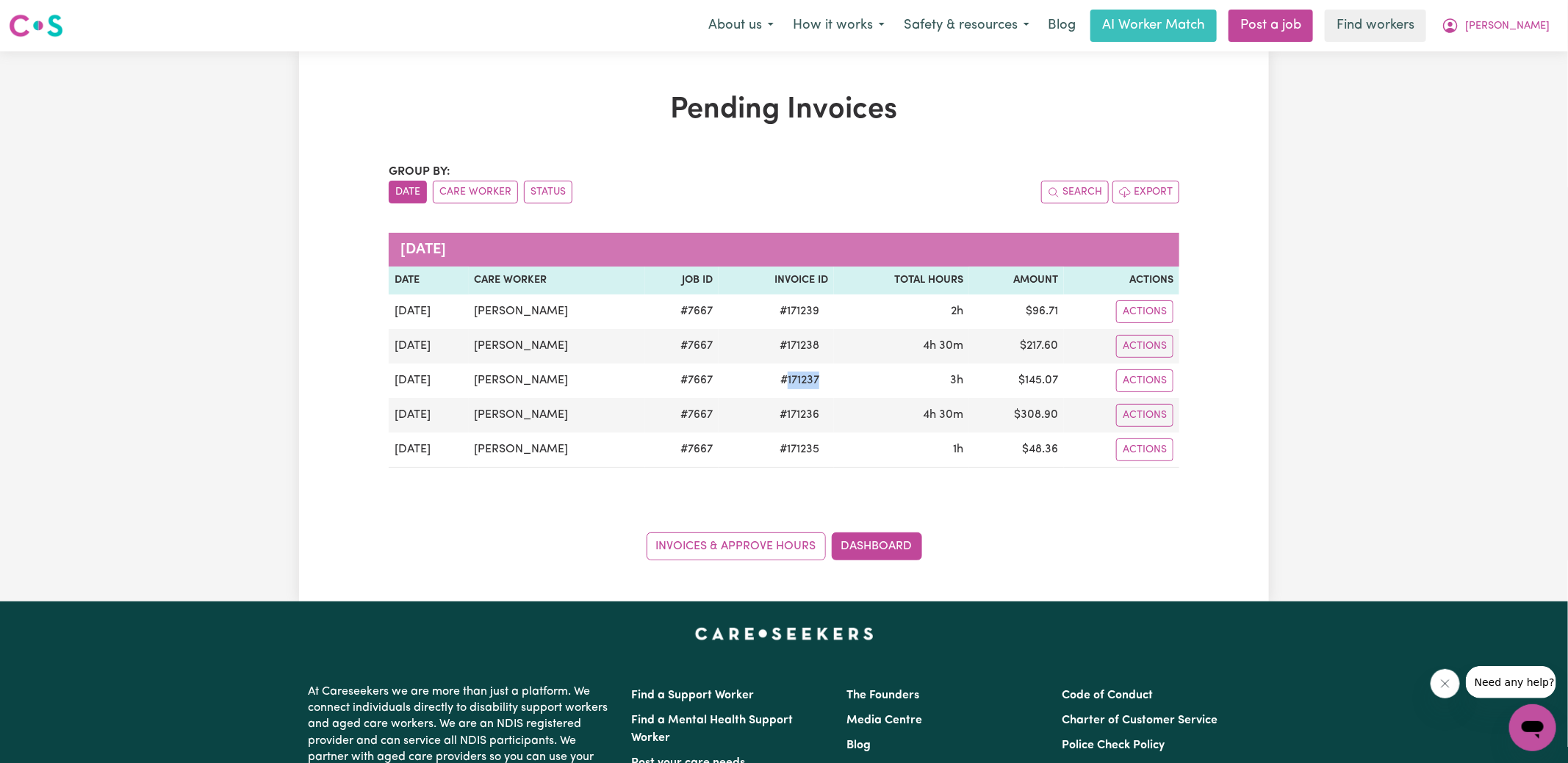
copy span "171237"
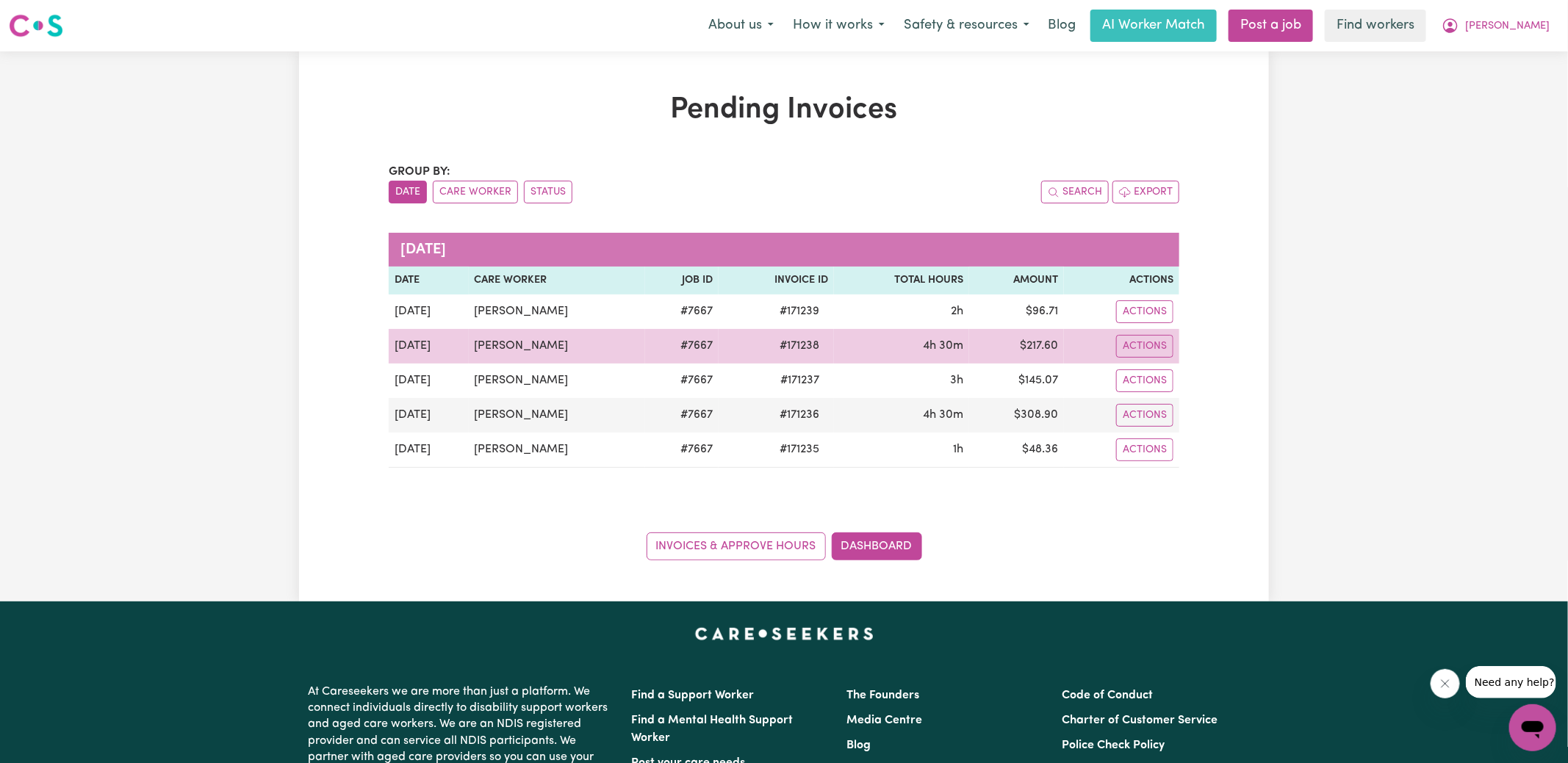
click at [786, 347] on span "# 171238" at bounding box center [799, 346] width 57 height 18
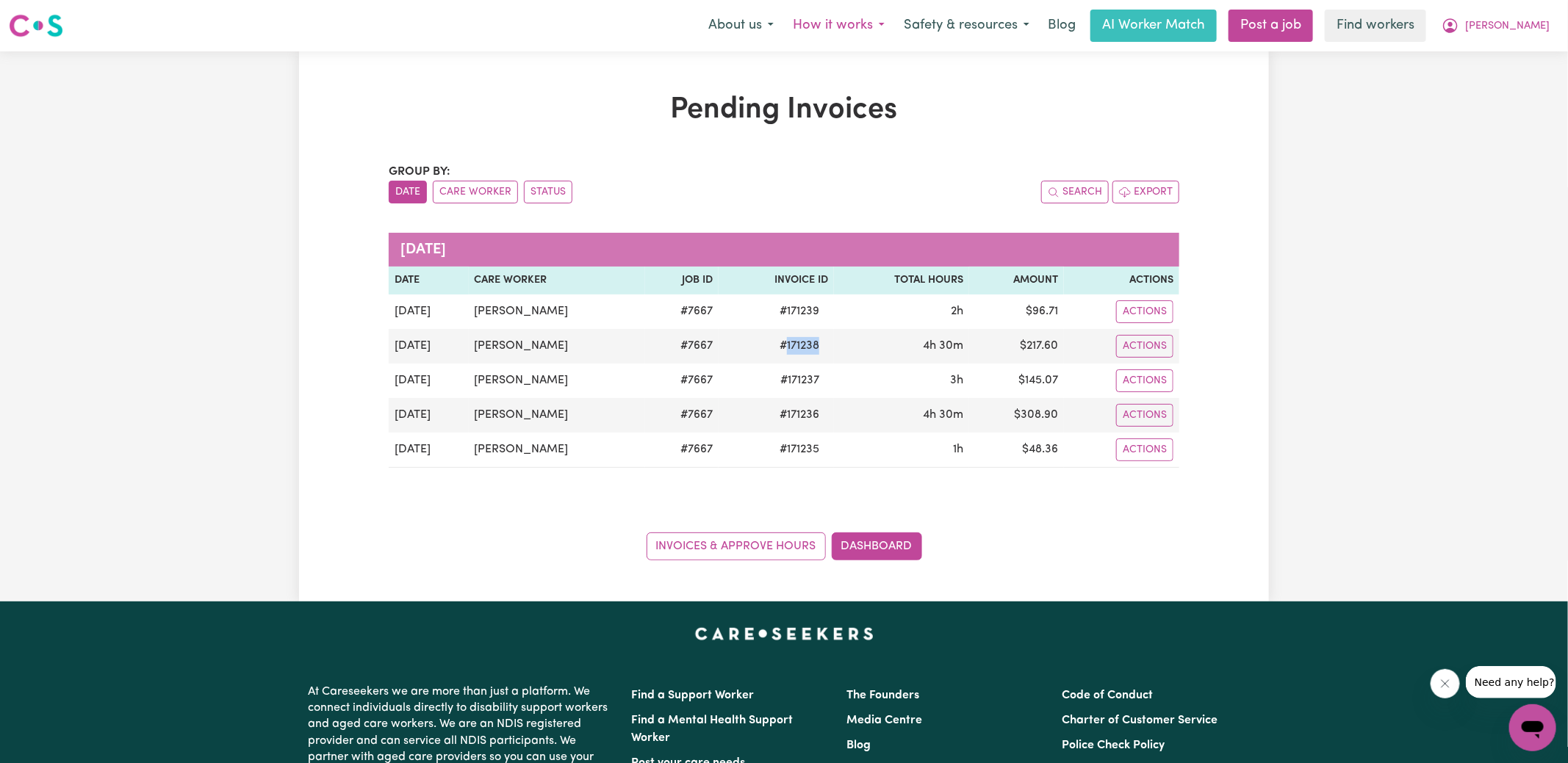
copy span "171238"
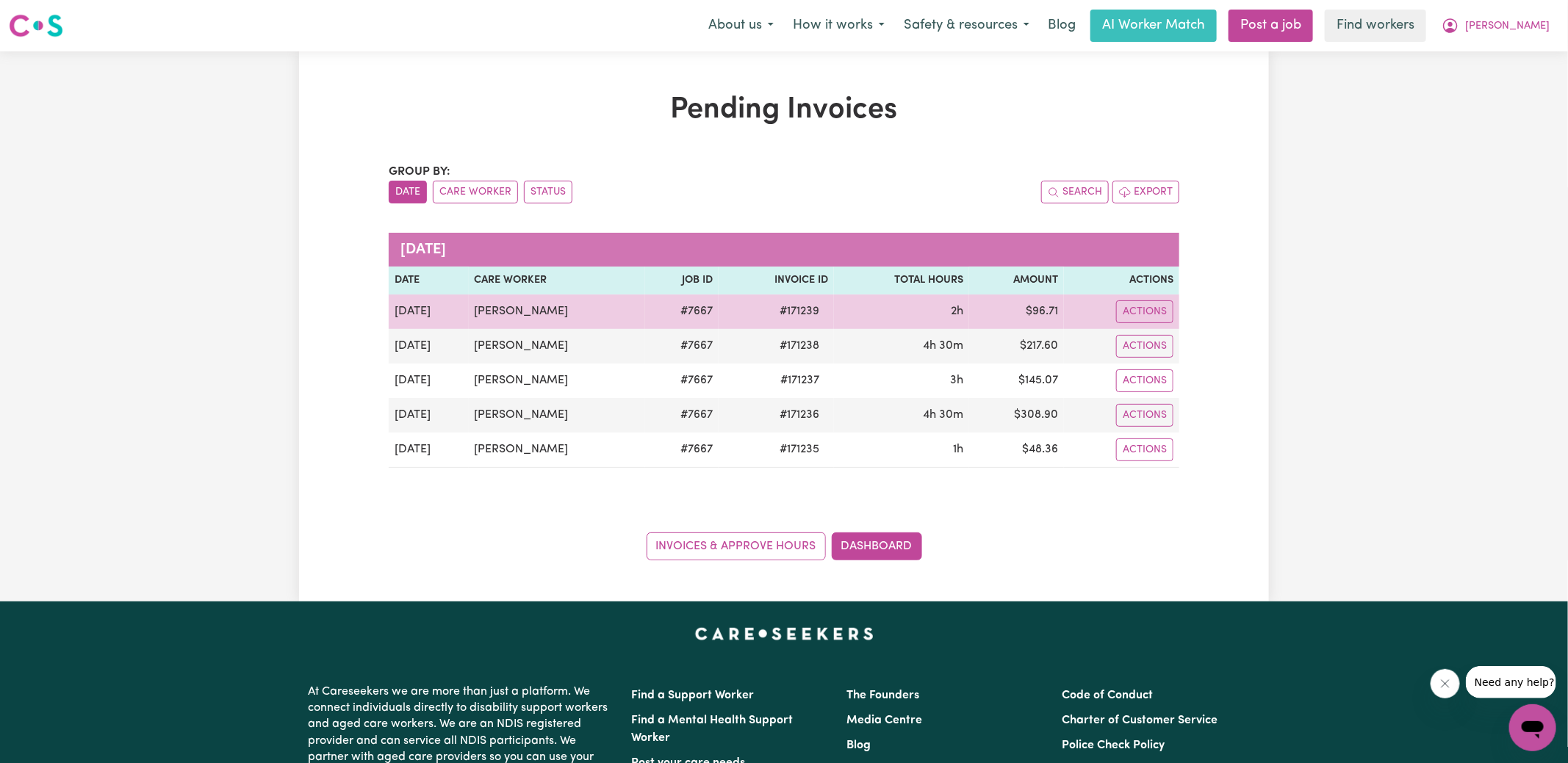
click at [798, 305] on span "# 171239" at bounding box center [799, 311] width 57 height 18
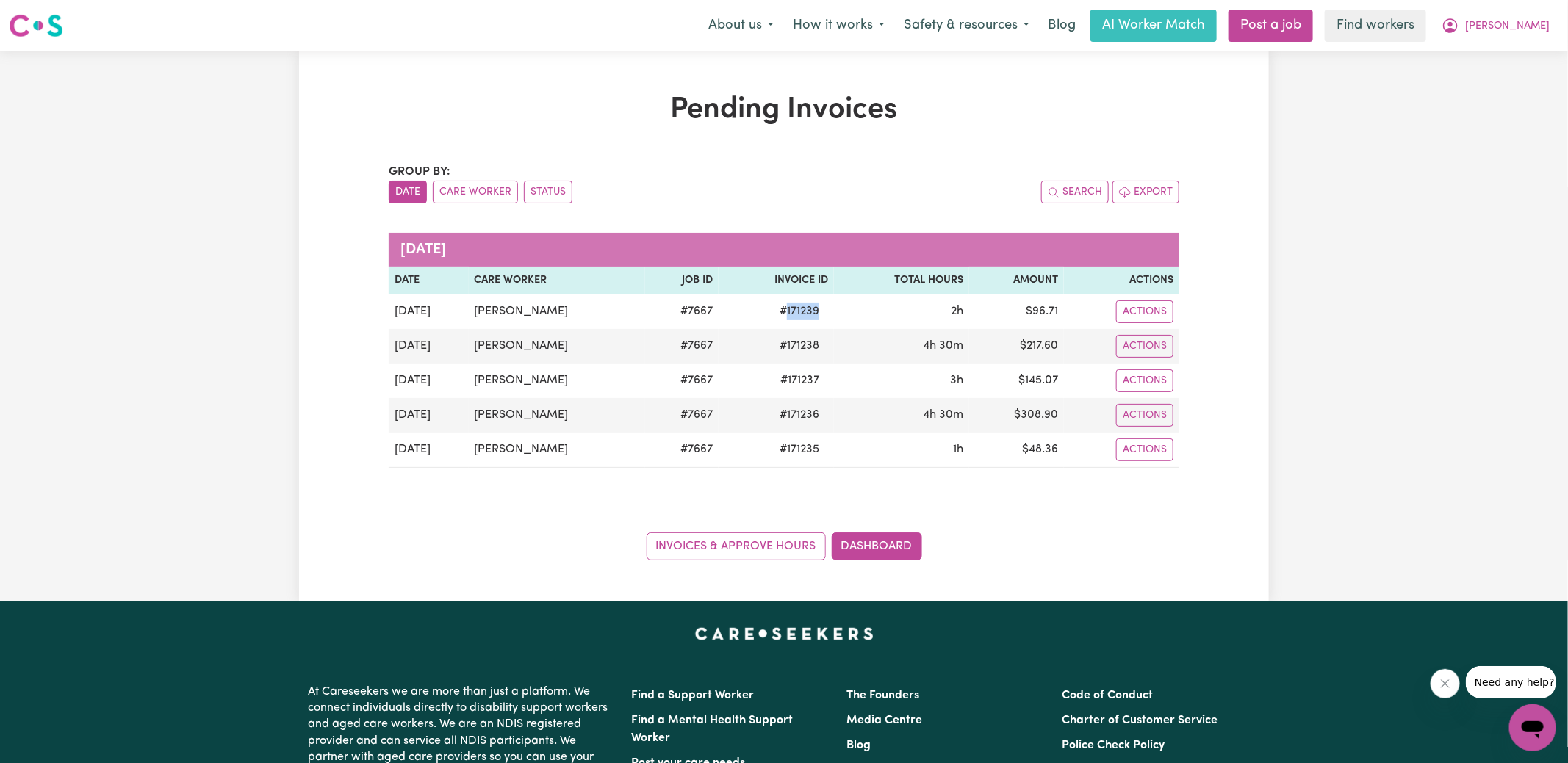
copy span "171239"
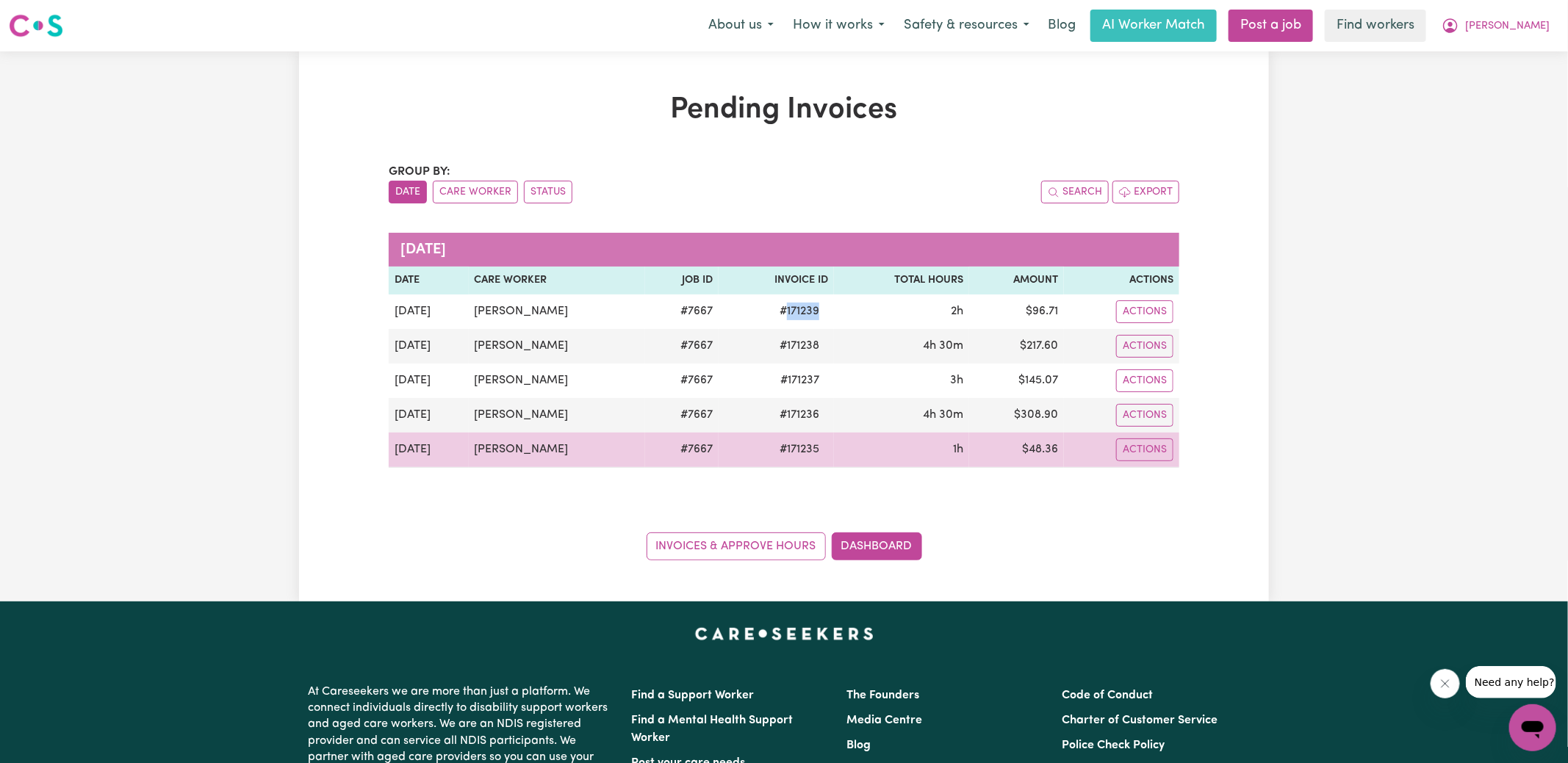
click at [1031, 445] on td "$ 48.36" at bounding box center [1016, 450] width 95 height 35
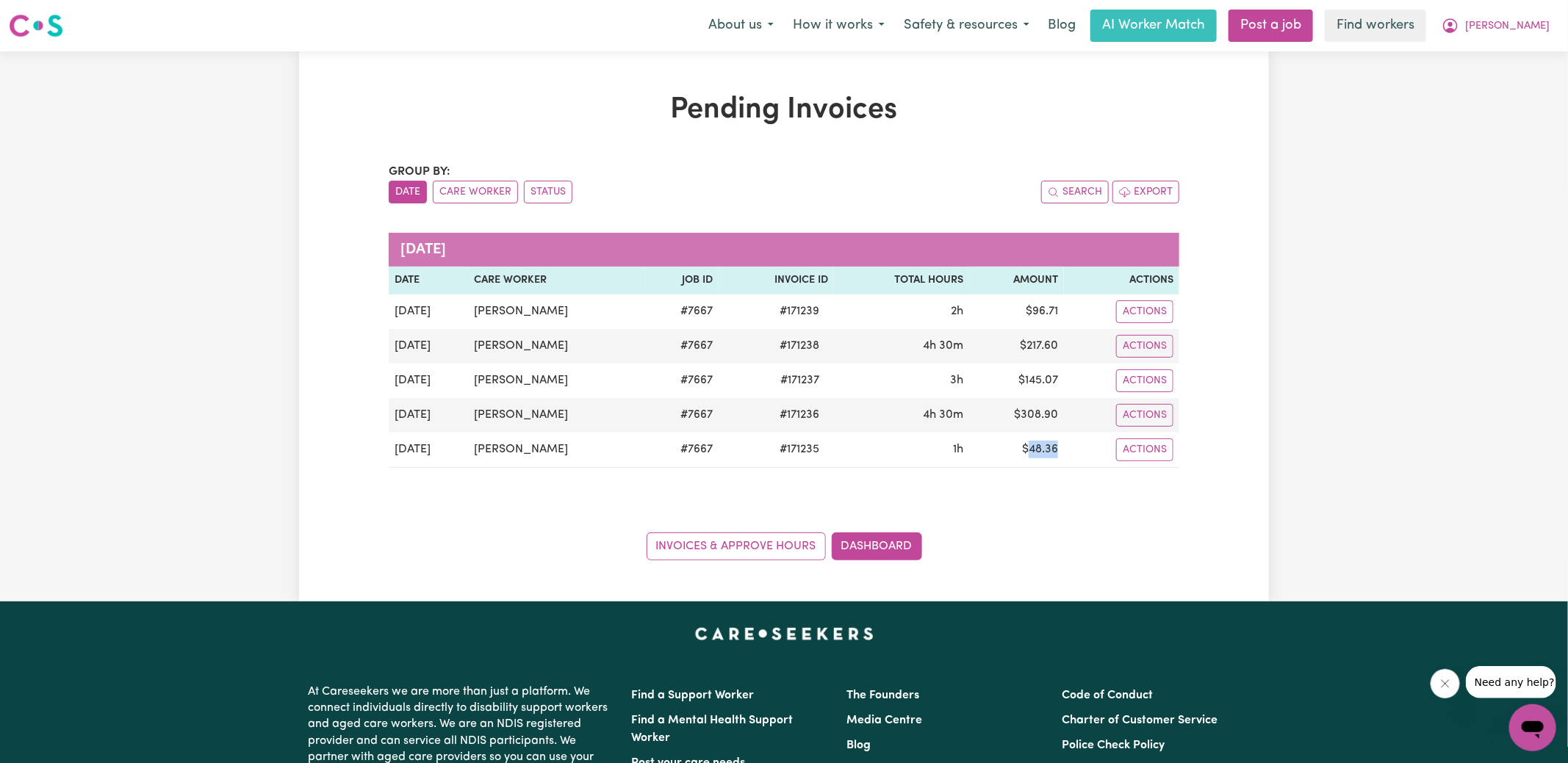
copy td "48.36"
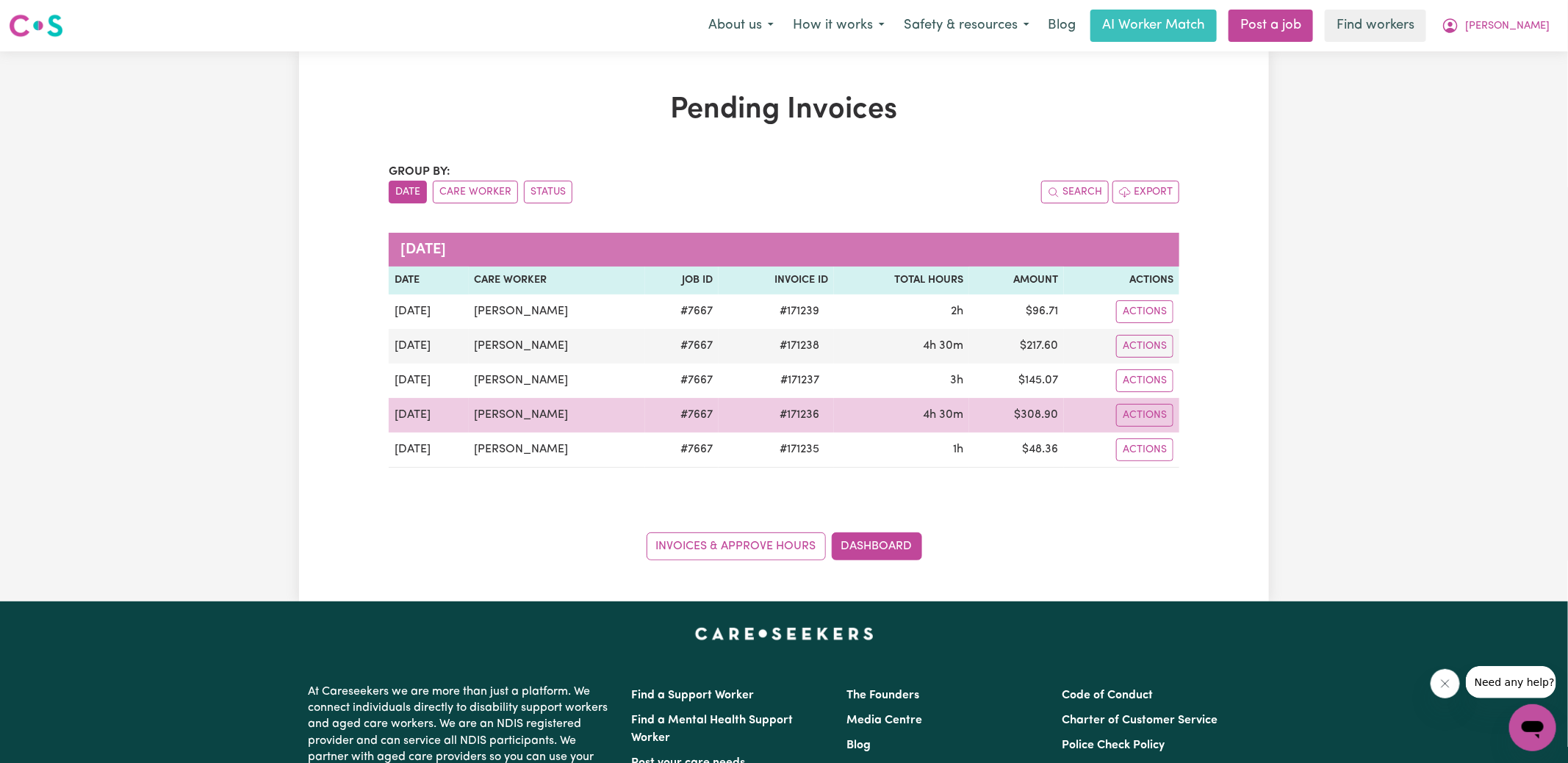
click at [1027, 409] on td "$ 308.90" at bounding box center [1016, 415] width 95 height 35
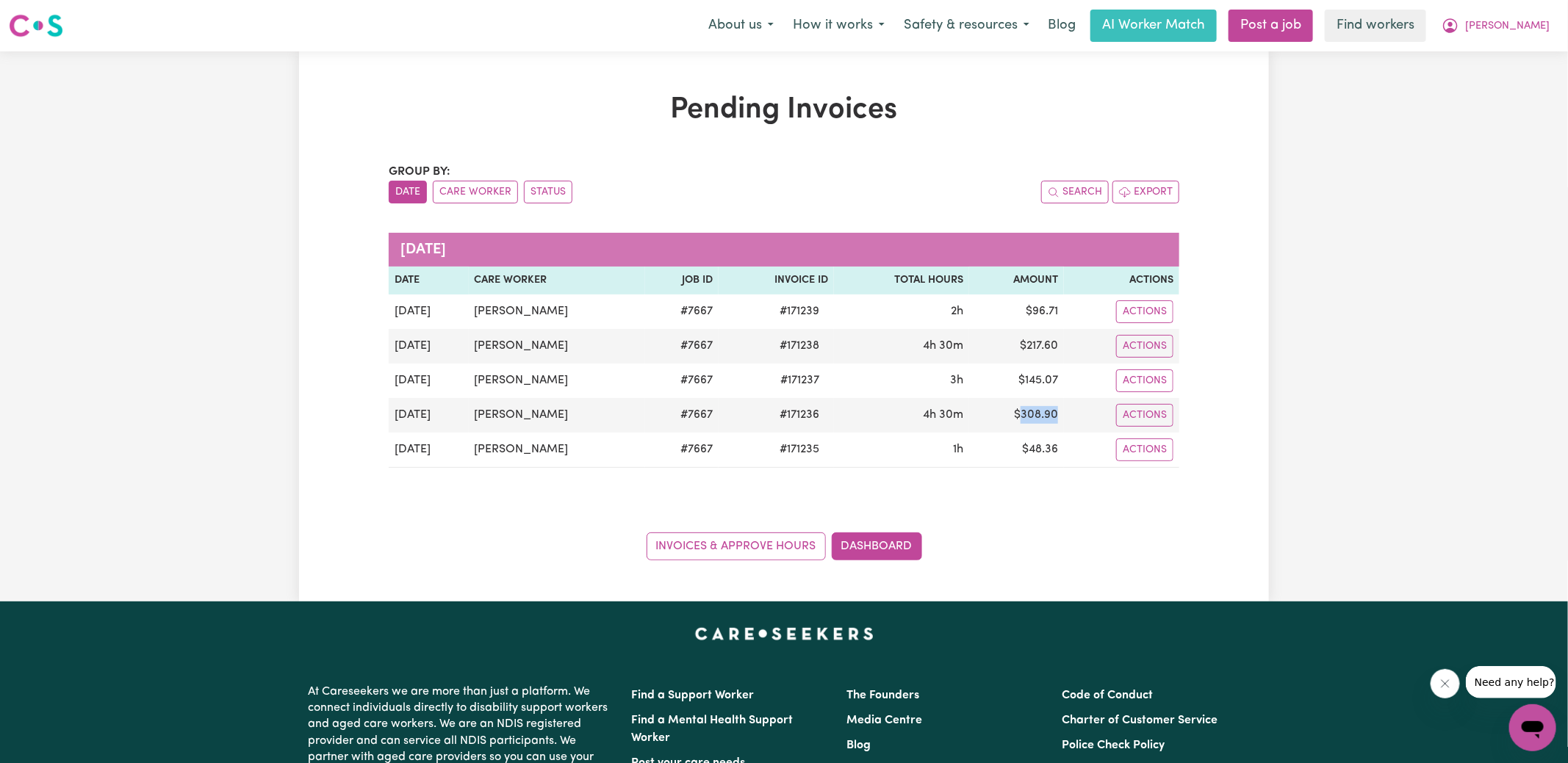
copy td "308.90"
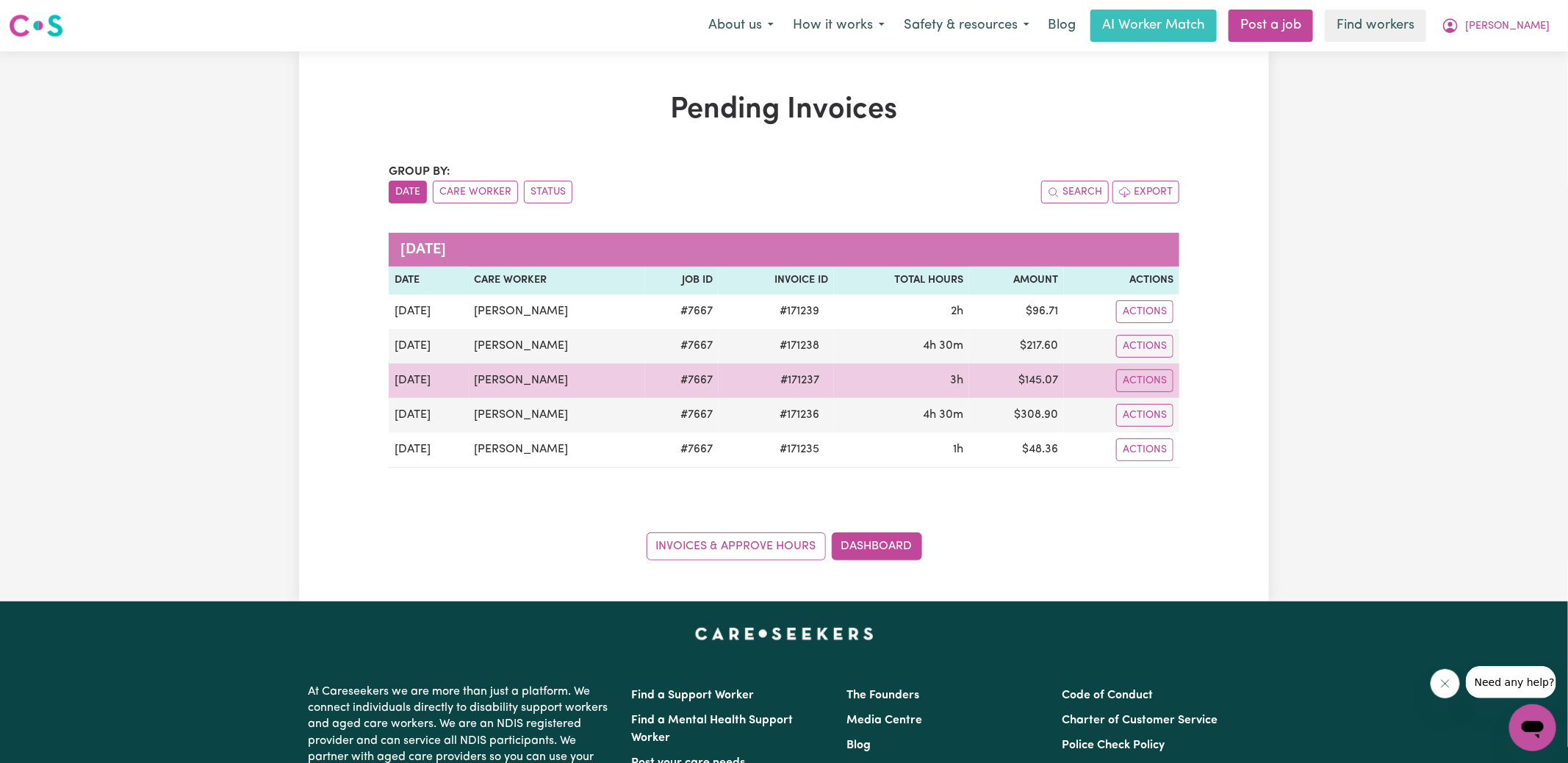
click at [1026, 377] on td "$ 145.07" at bounding box center [1016, 380] width 95 height 35
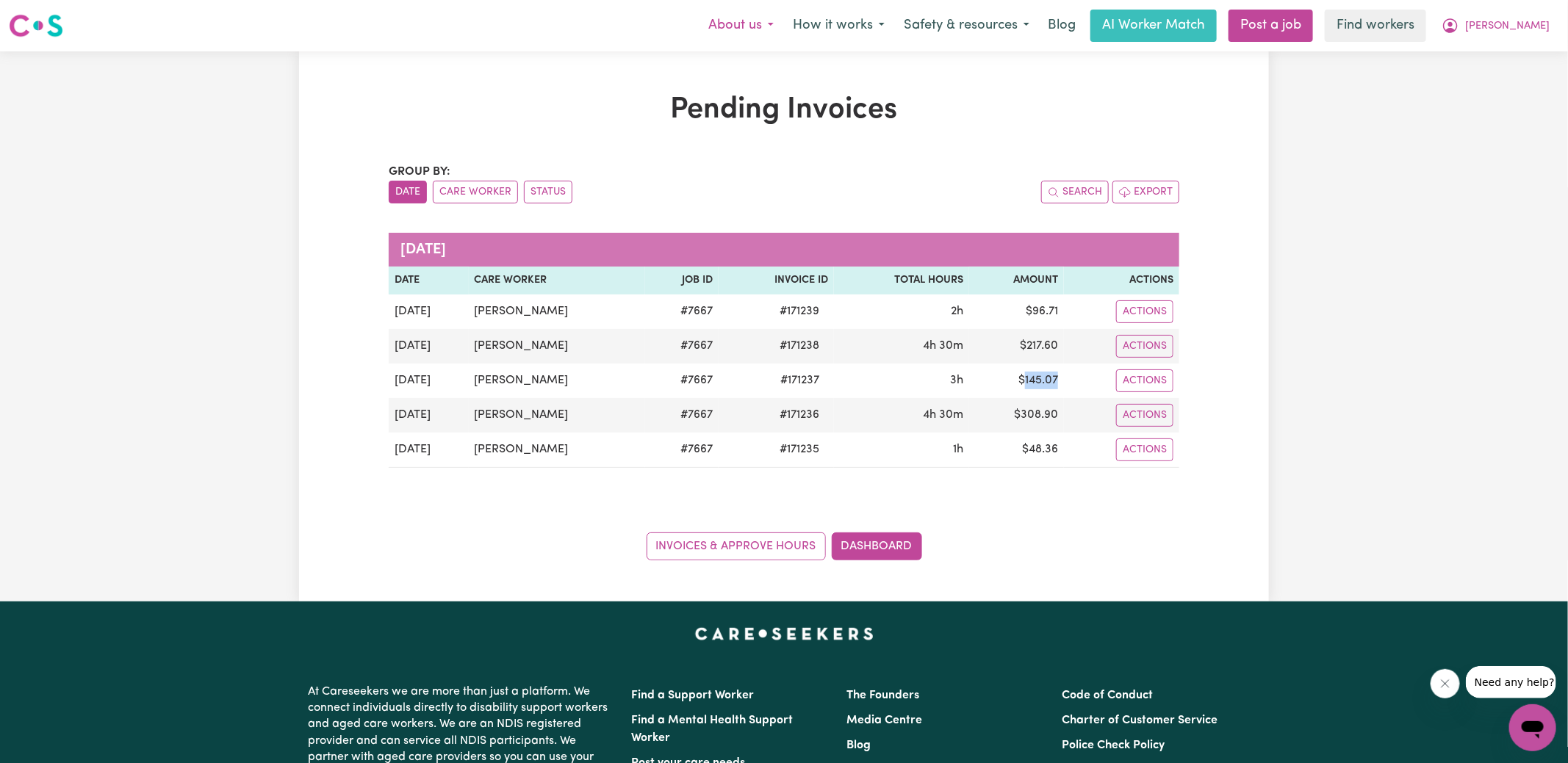
copy td "145.07"
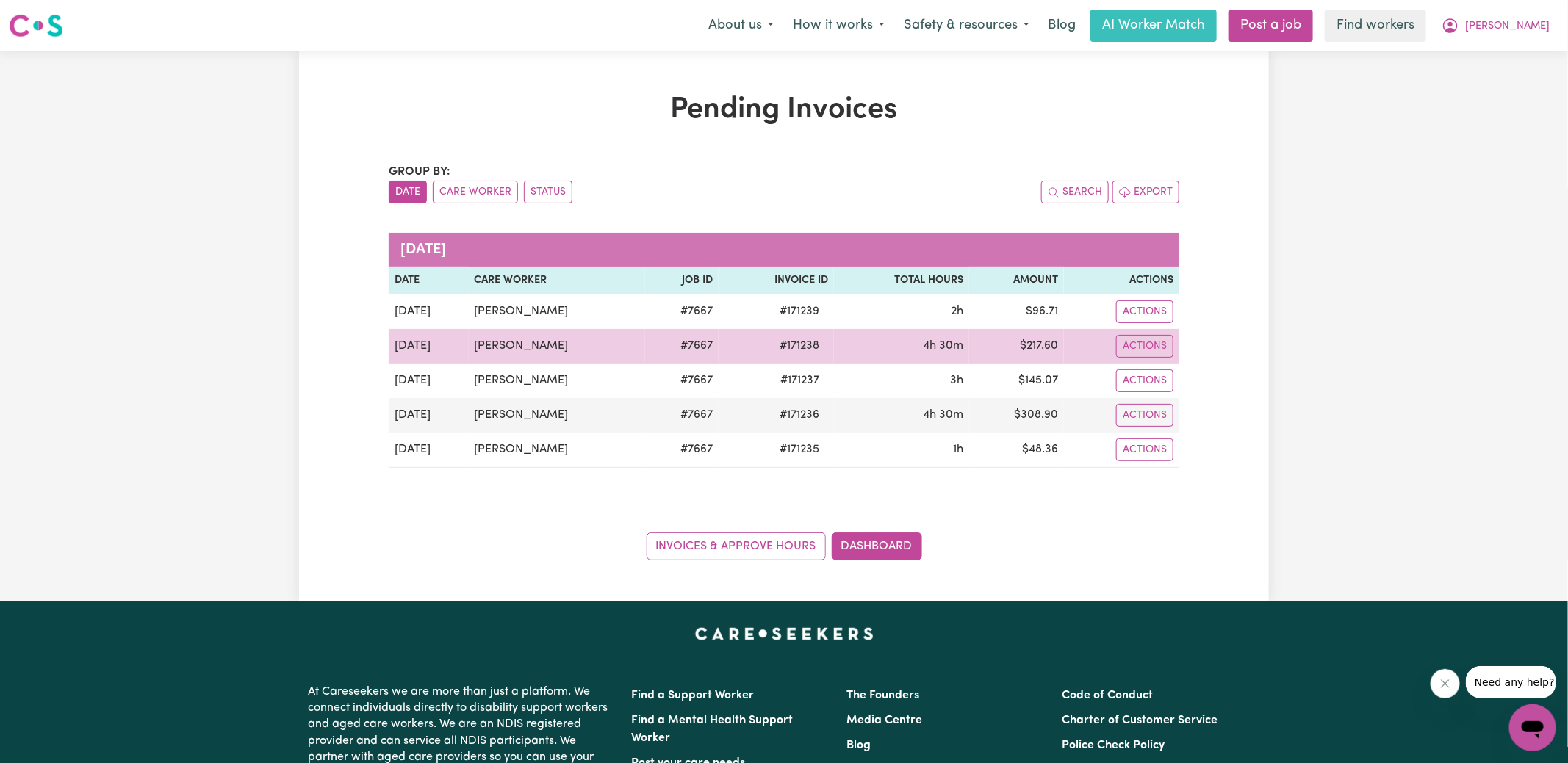
click at [1031, 341] on td "$ 217.60" at bounding box center [1016, 346] width 95 height 35
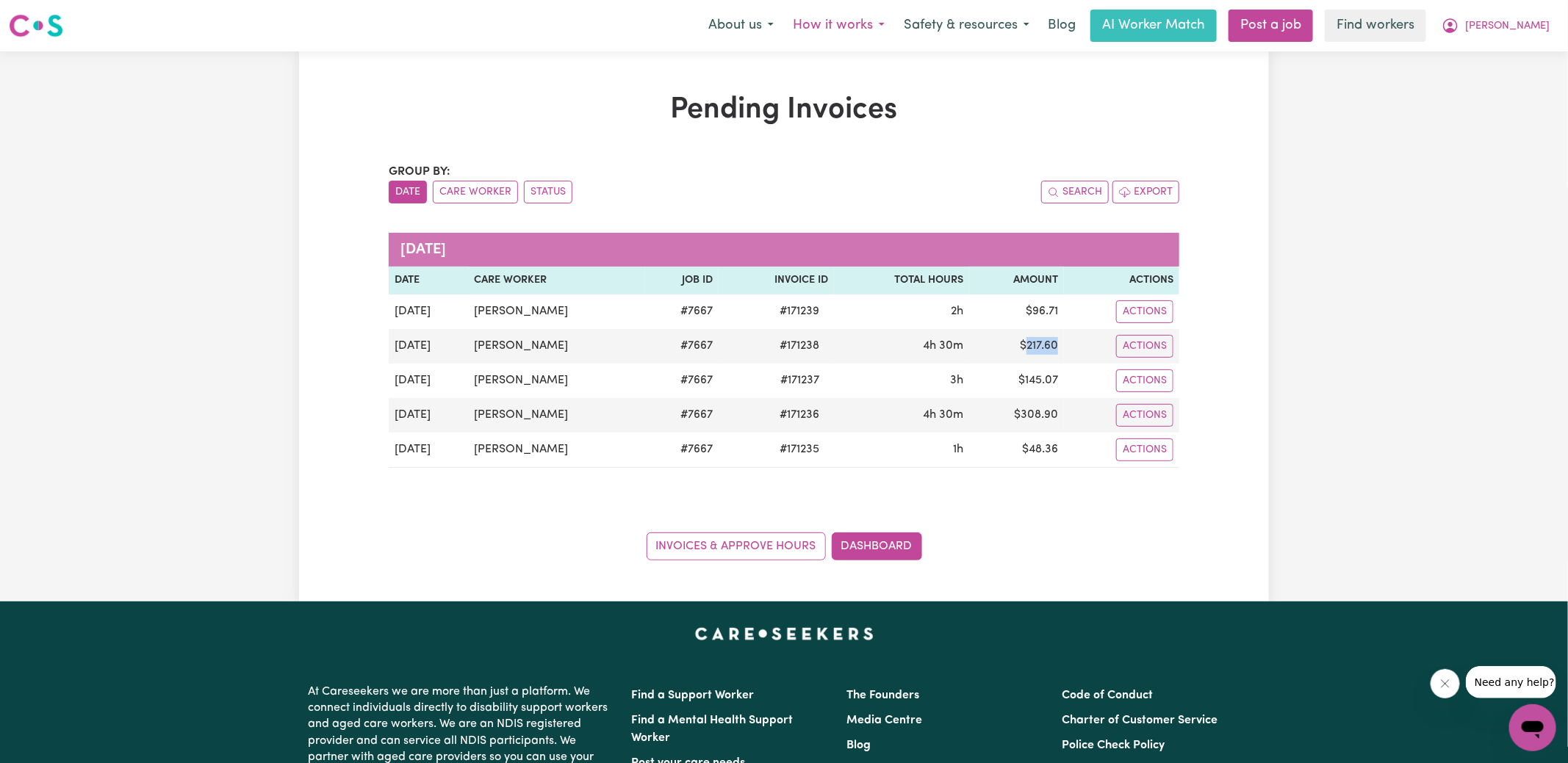
copy td "217.60"
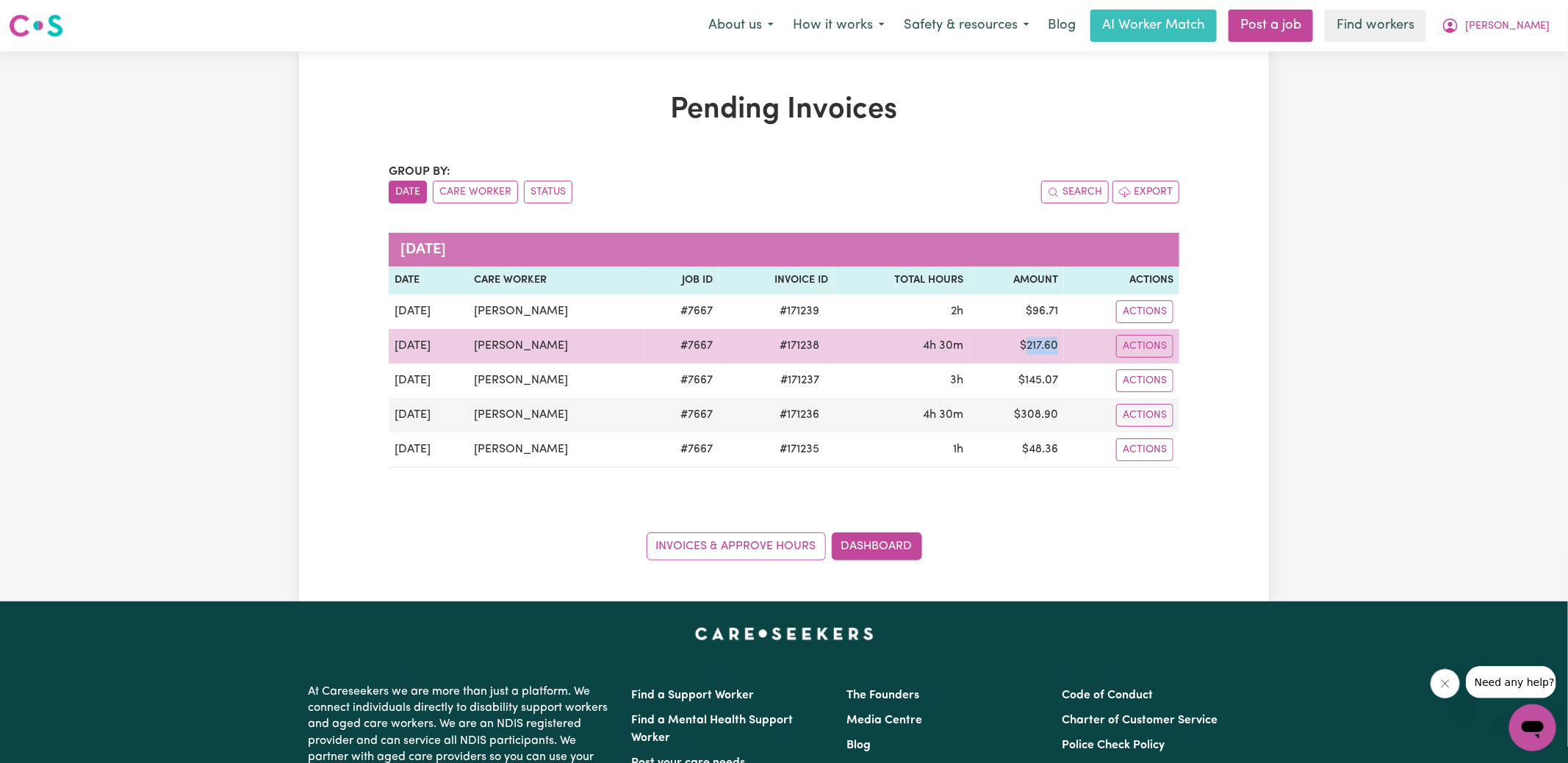
click at [1043, 342] on td "$ 217.60" at bounding box center [1016, 346] width 95 height 35
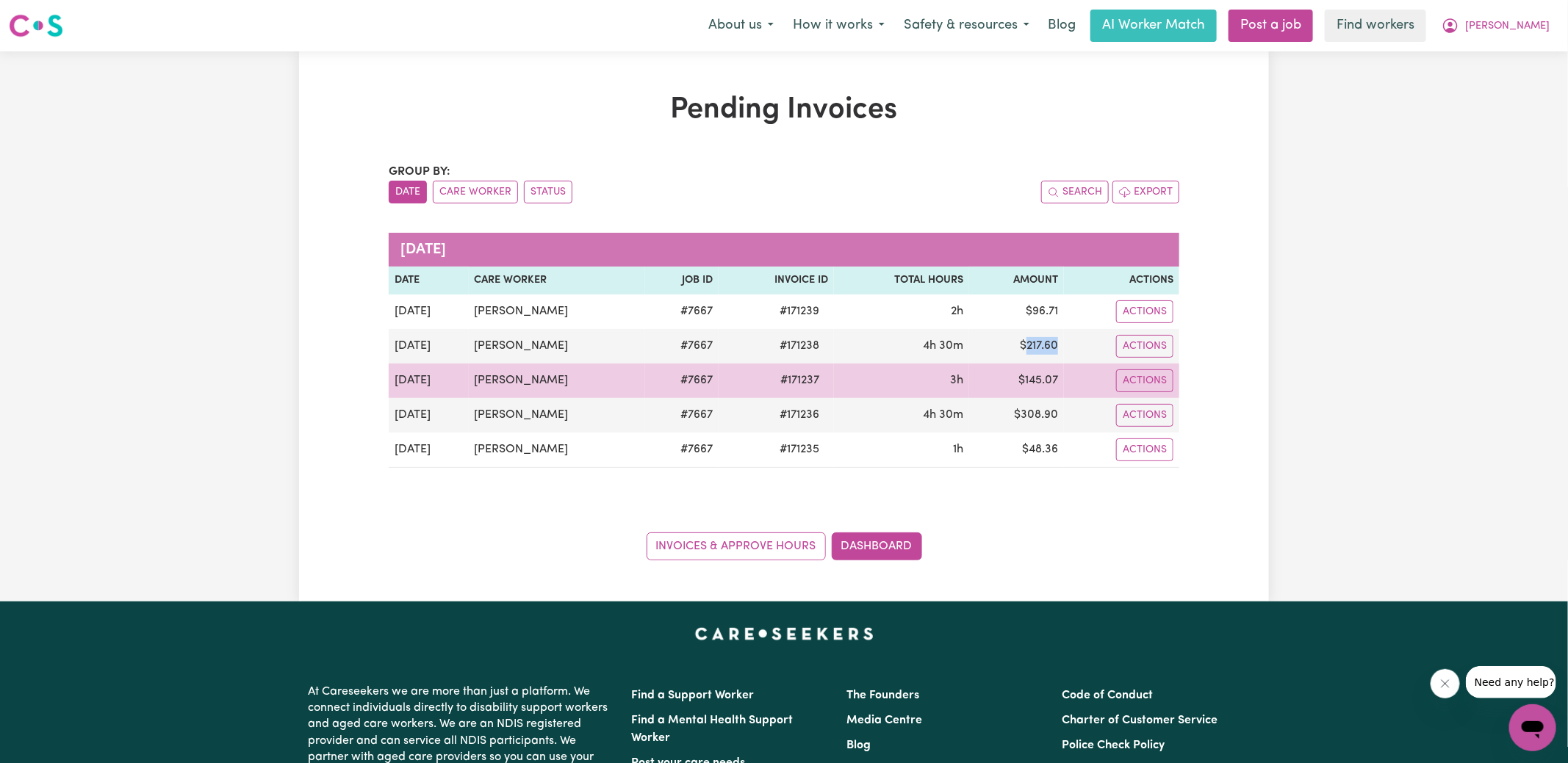
copy td "217.60"
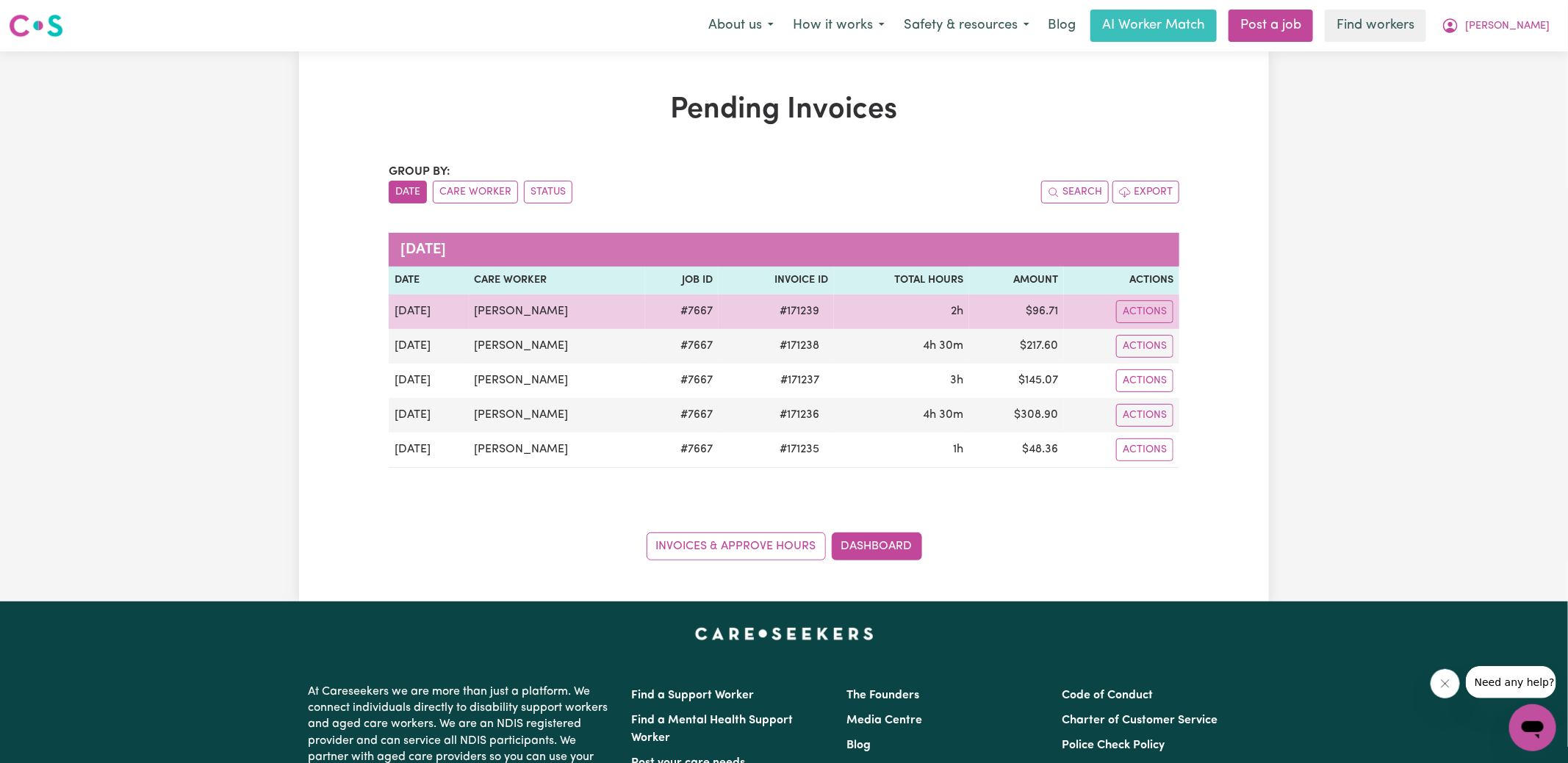
click at [1044, 313] on td "$ 96.71" at bounding box center [1016, 311] width 95 height 35
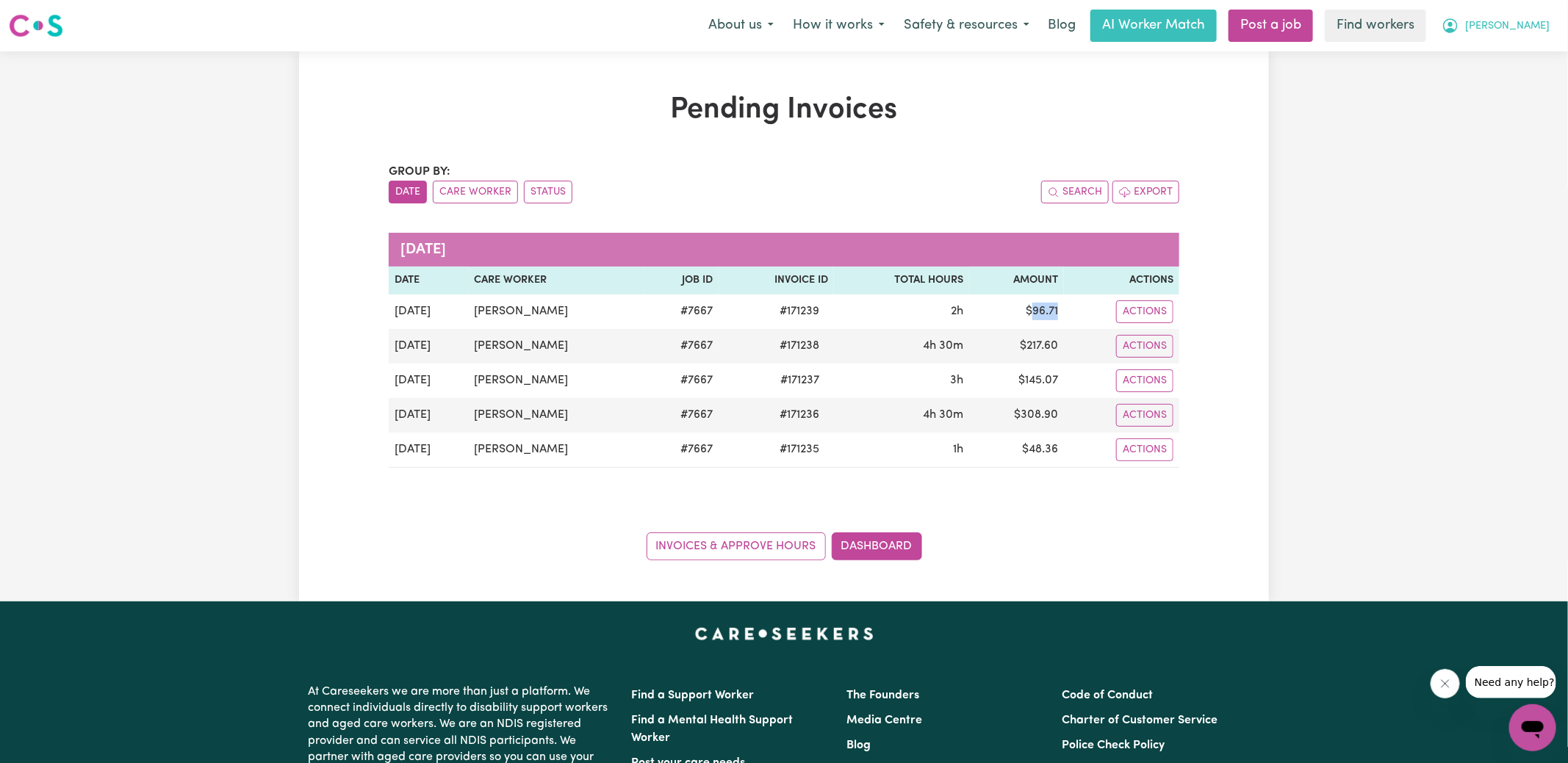
click at [1510, 31] on button "[PERSON_NAME]" at bounding box center [1495, 26] width 127 height 31
click at [1504, 79] on link "Logout" at bounding box center [1500, 85] width 116 height 28
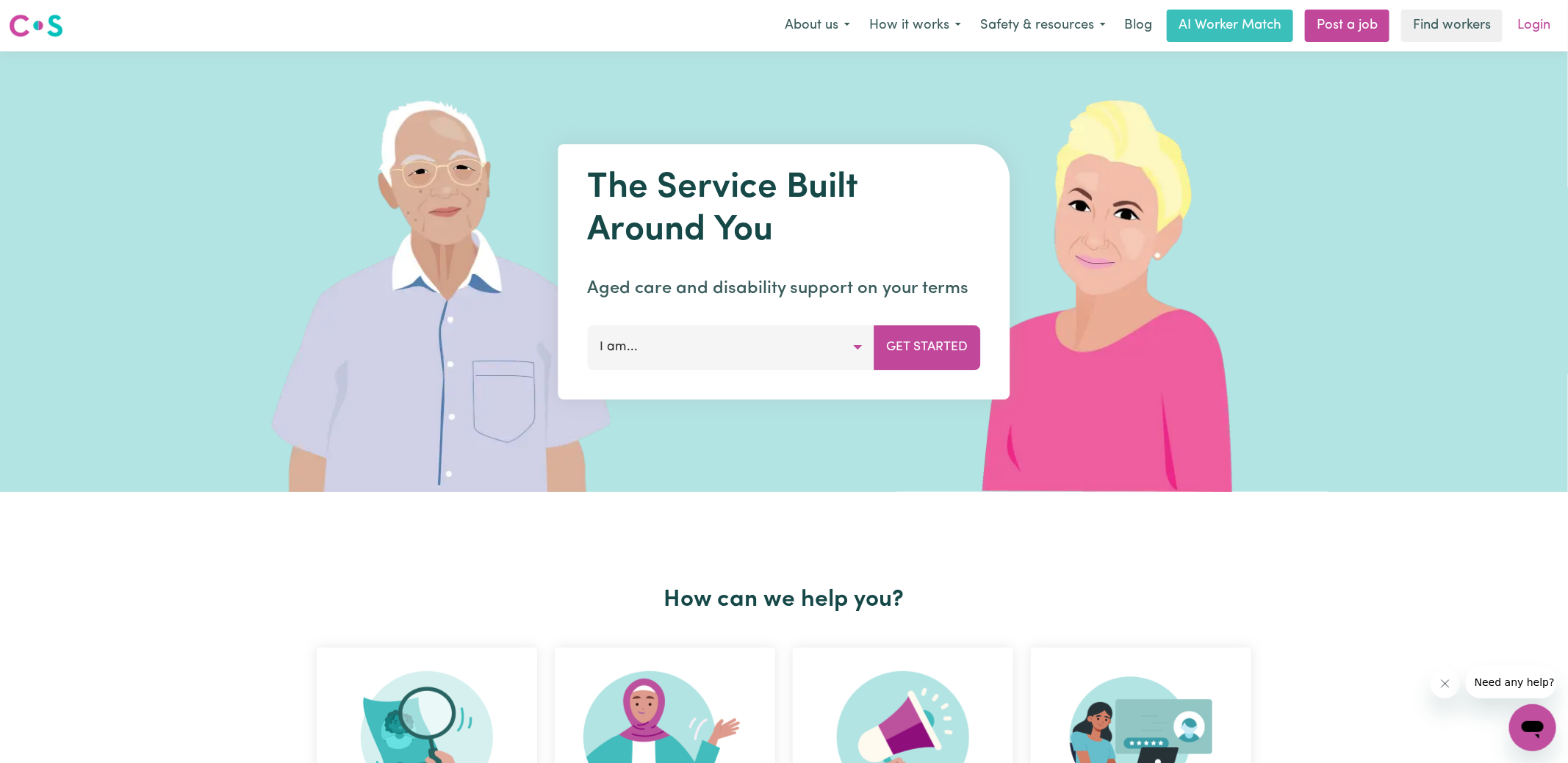
click at [1542, 25] on link "Login" at bounding box center [1533, 26] width 51 height 32
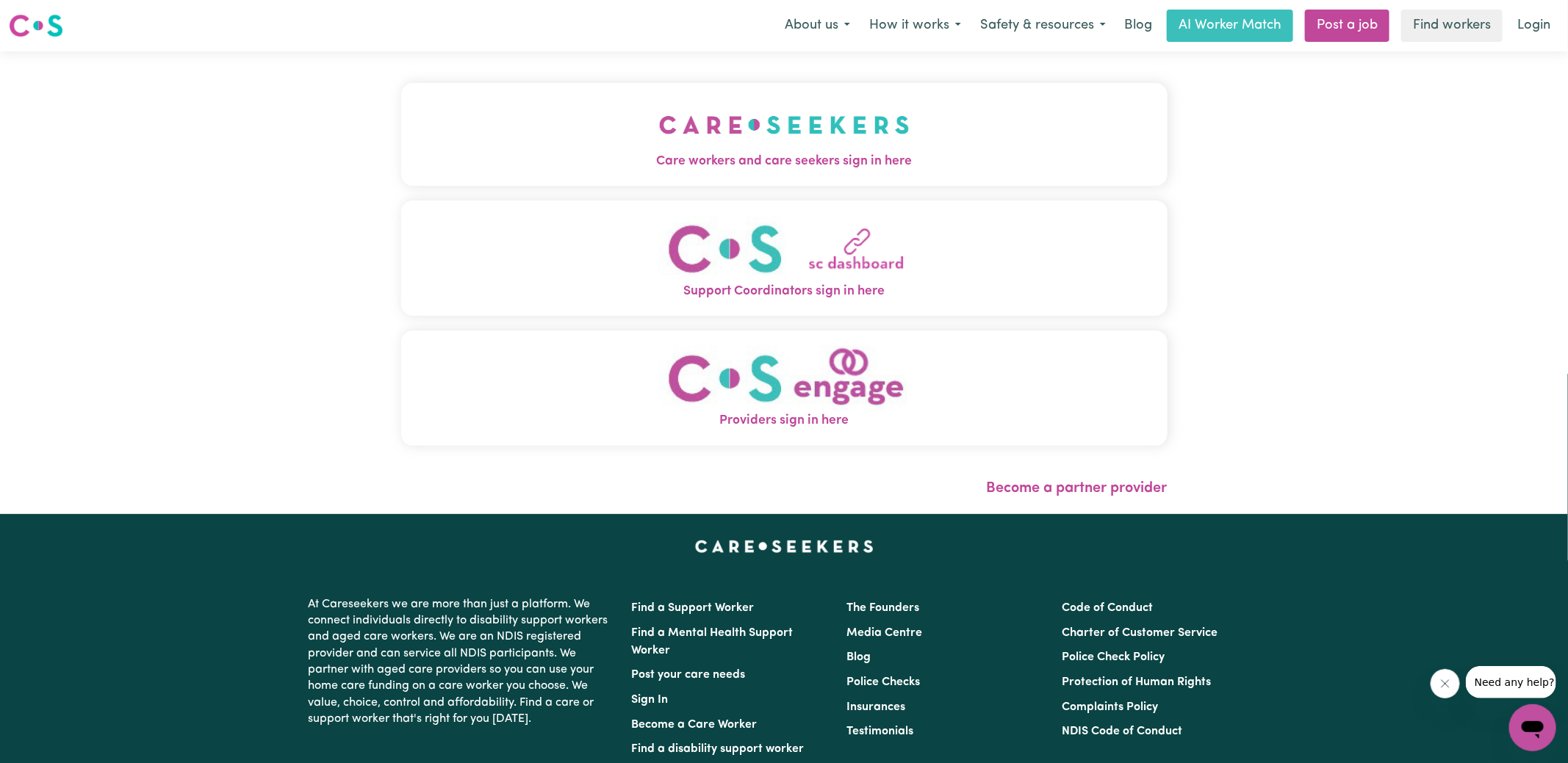
click at [1078, 127] on button "Care workers and care seekers sign in here" at bounding box center [784, 135] width 766 height 103
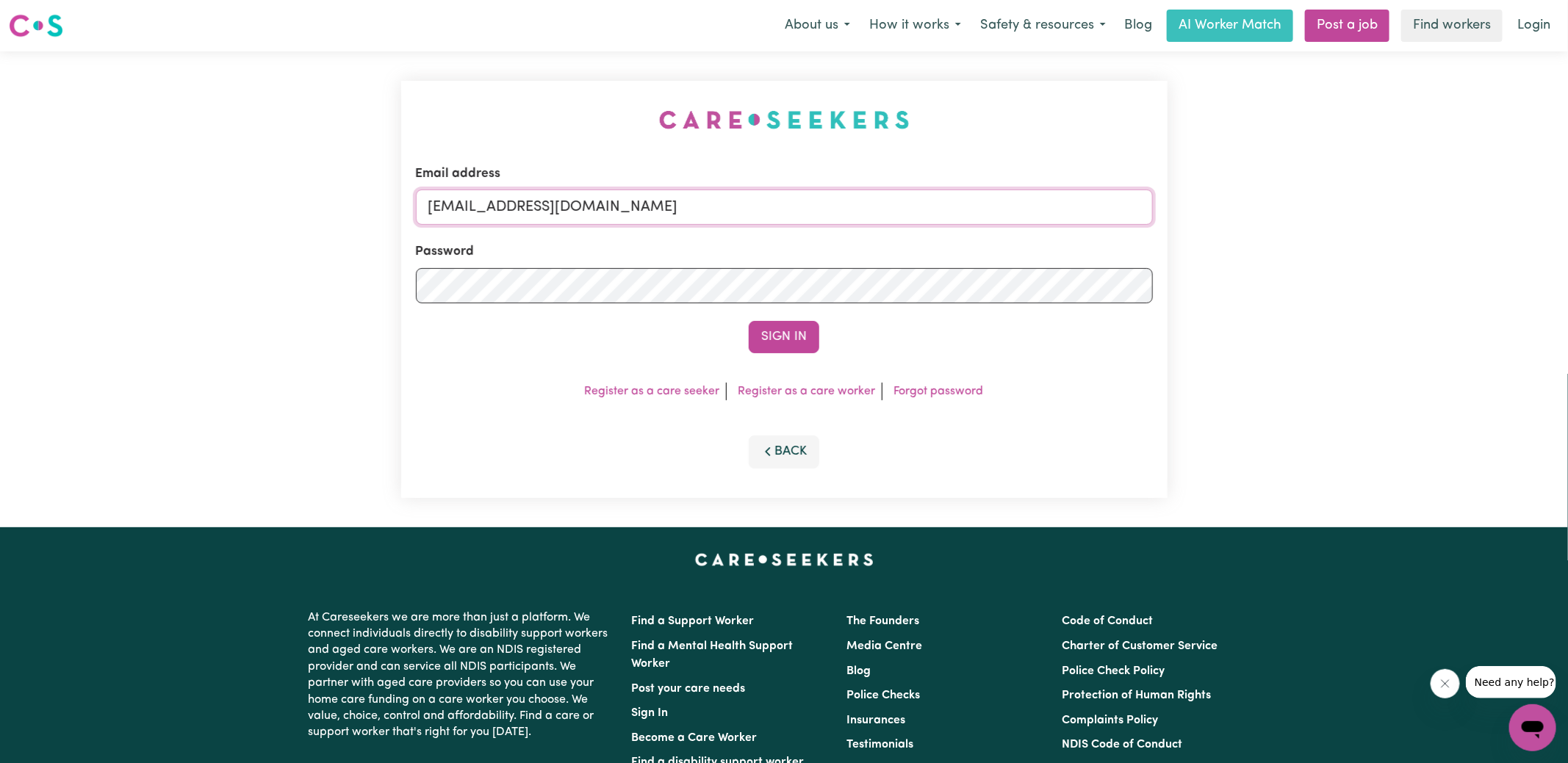
drag, startPoint x: 506, startPoint y: 204, endPoint x: 1269, endPoint y: 215, distance: 763.1
click at [1269, 215] on div "Email address [EMAIL_ADDRESS][DOMAIN_NAME] Password Sign In Register as a care …" at bounding box center [784, 289] width 1568 height 476
type input "[EMAIL_ADDRESS][DOMAIN_NAME]"
click at [748, 321] on button "Sign In" at bounding box center [784, 337] width 71 height 32
